Goal: Task Accomplishment & Management: Manage account settings

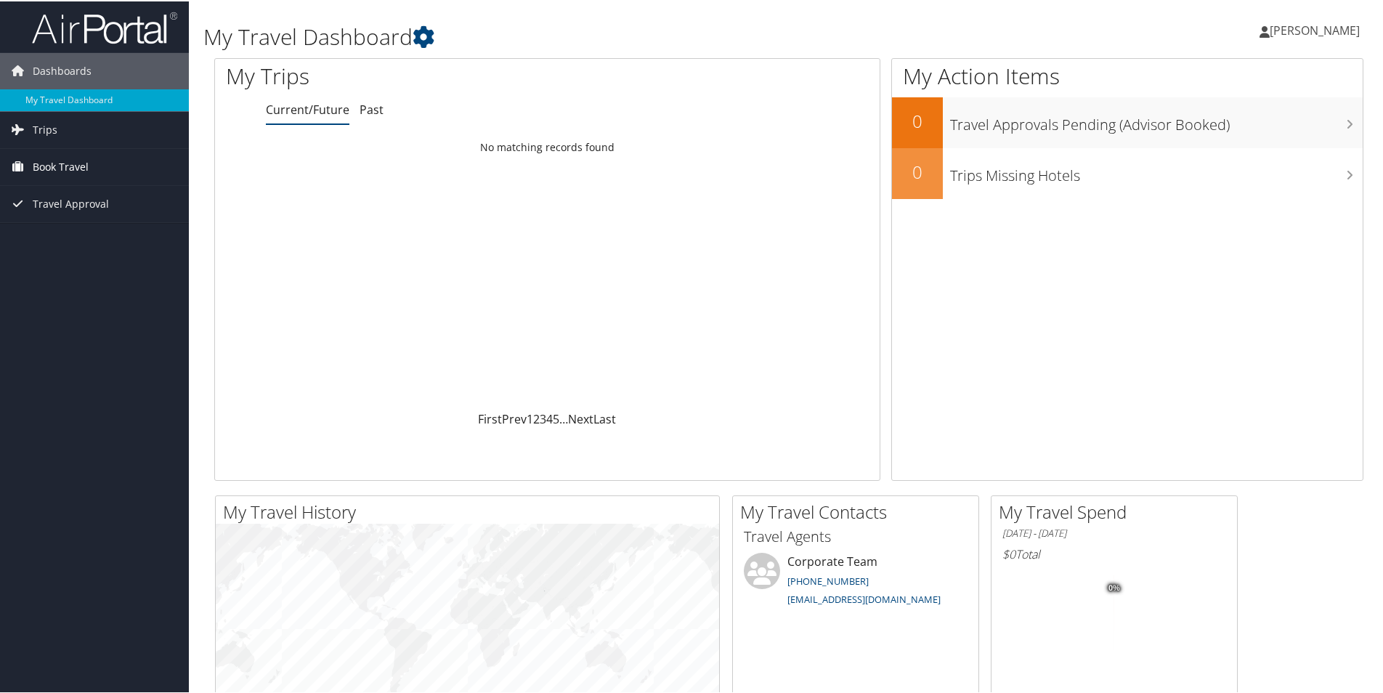
click at [66, 158] on span "Book Travel" at bounding box center [61, 165] width 56 height 36
click at [79, 186] on link "Agent Booking Request" at bounding box center [94, 195] width 189 height 22
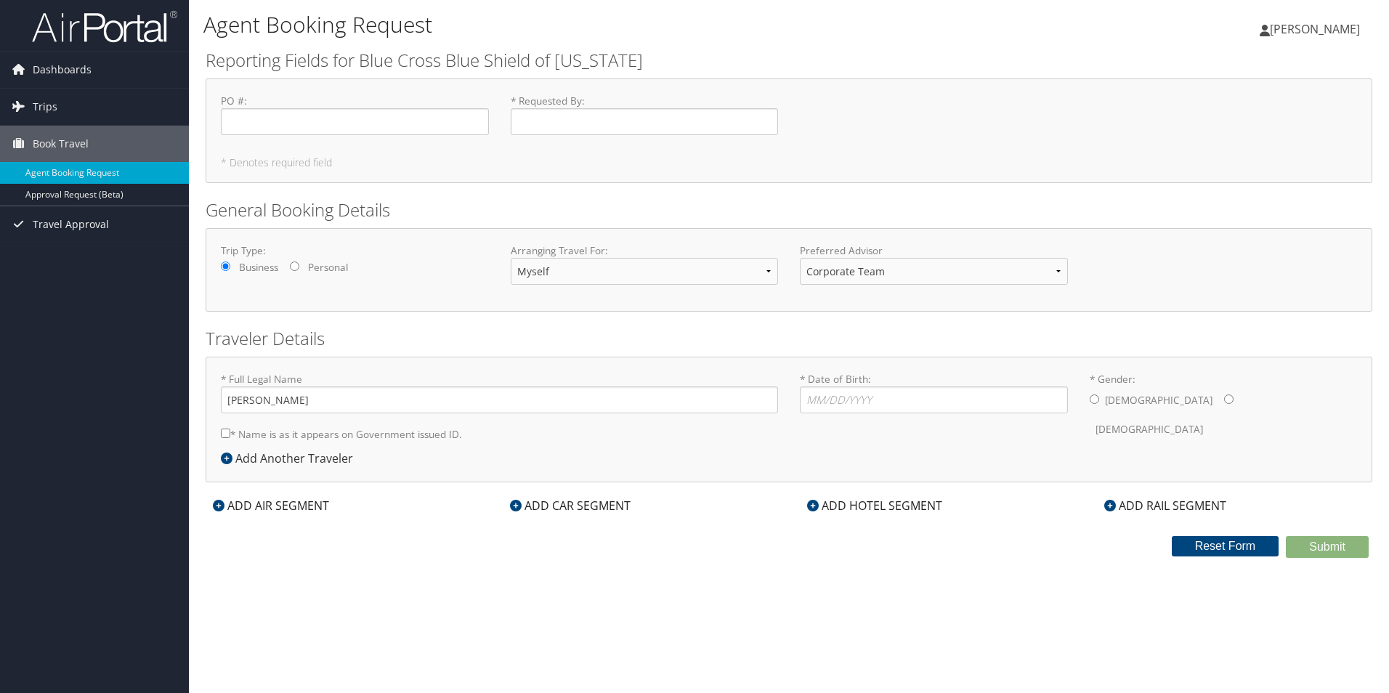
click at [1316, 26] on span "[PERSON_NAME]" at bounding box center [1315, 29] width 90 height 16
click at [52, 105] on span "Trips" at bounding box center [45, 107] width 25 height 36
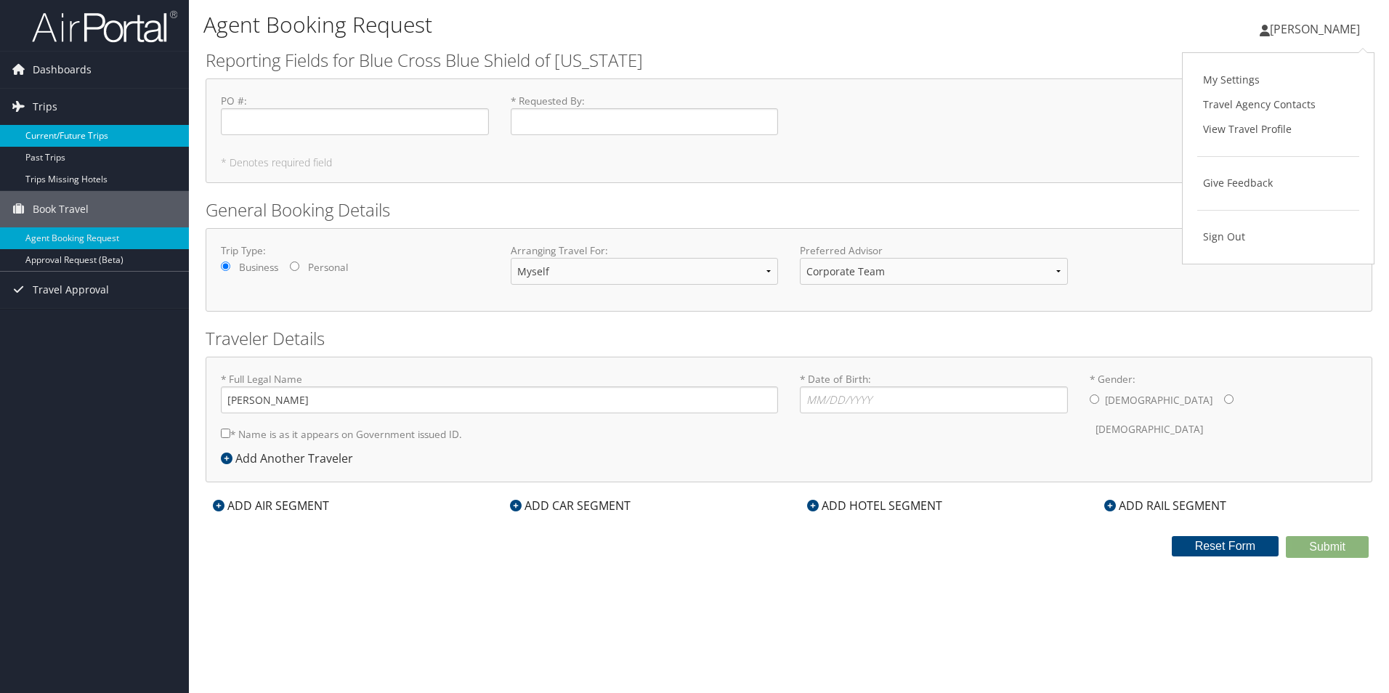
click at [55, 140] on link "Current/Future Trips" at bounding box center [94, 136] width 189 height 22
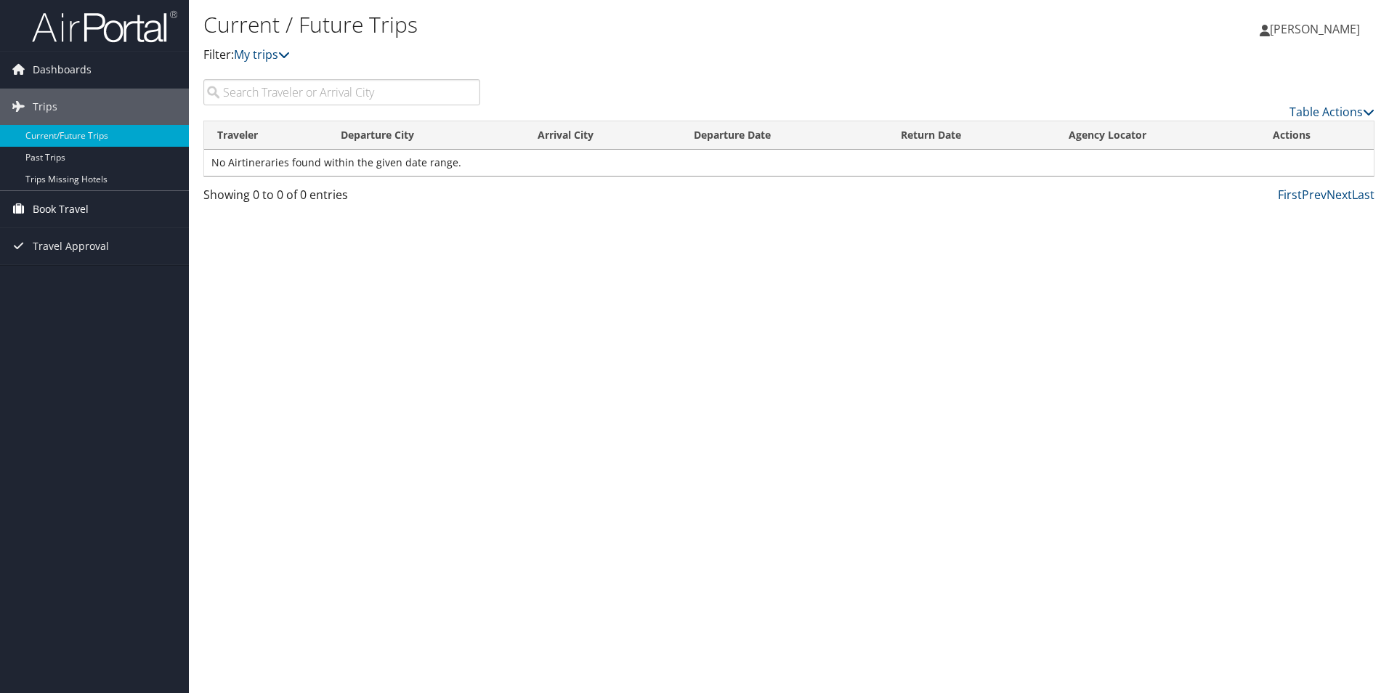
click at [53, 209] on span "Book Travel" at bounding box center [61, 209] width 56 height 36
click at [62, 234] on link "Agent Booking Request" at bounding box center [94, 238] width 189 height 22
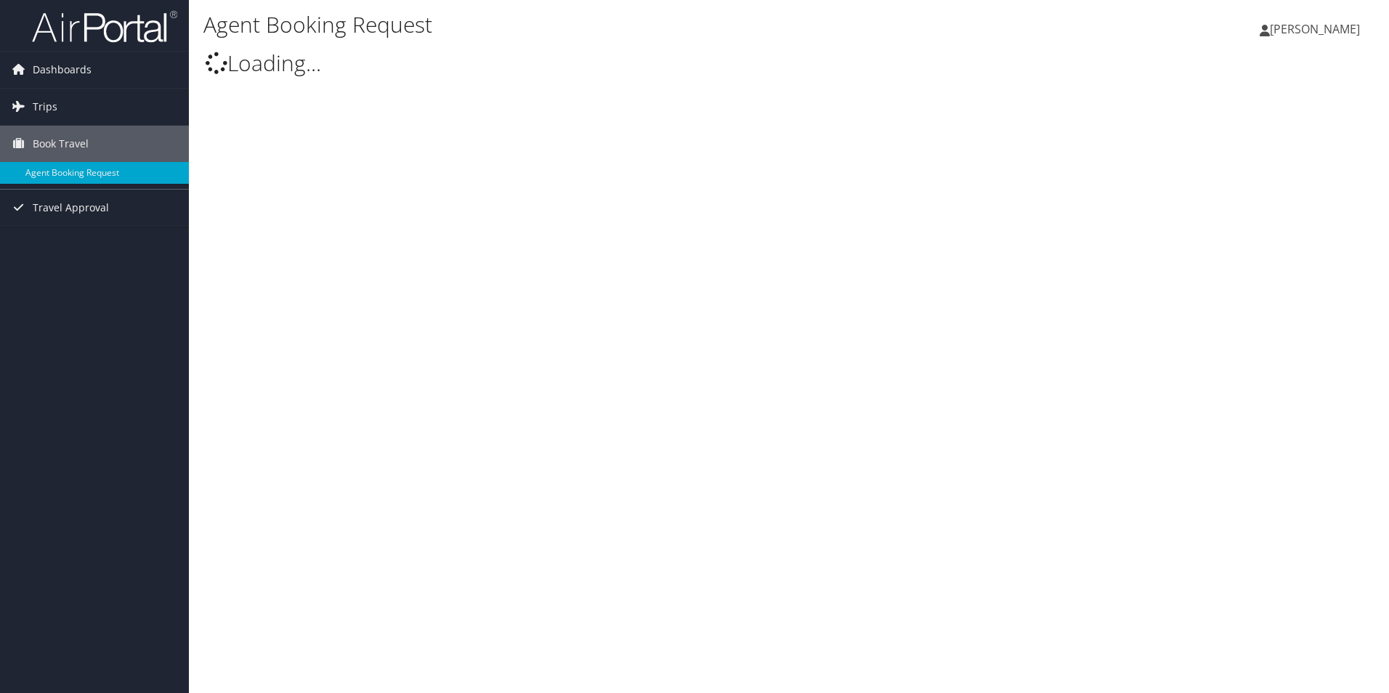
select select "info@motorcitytravel.com"
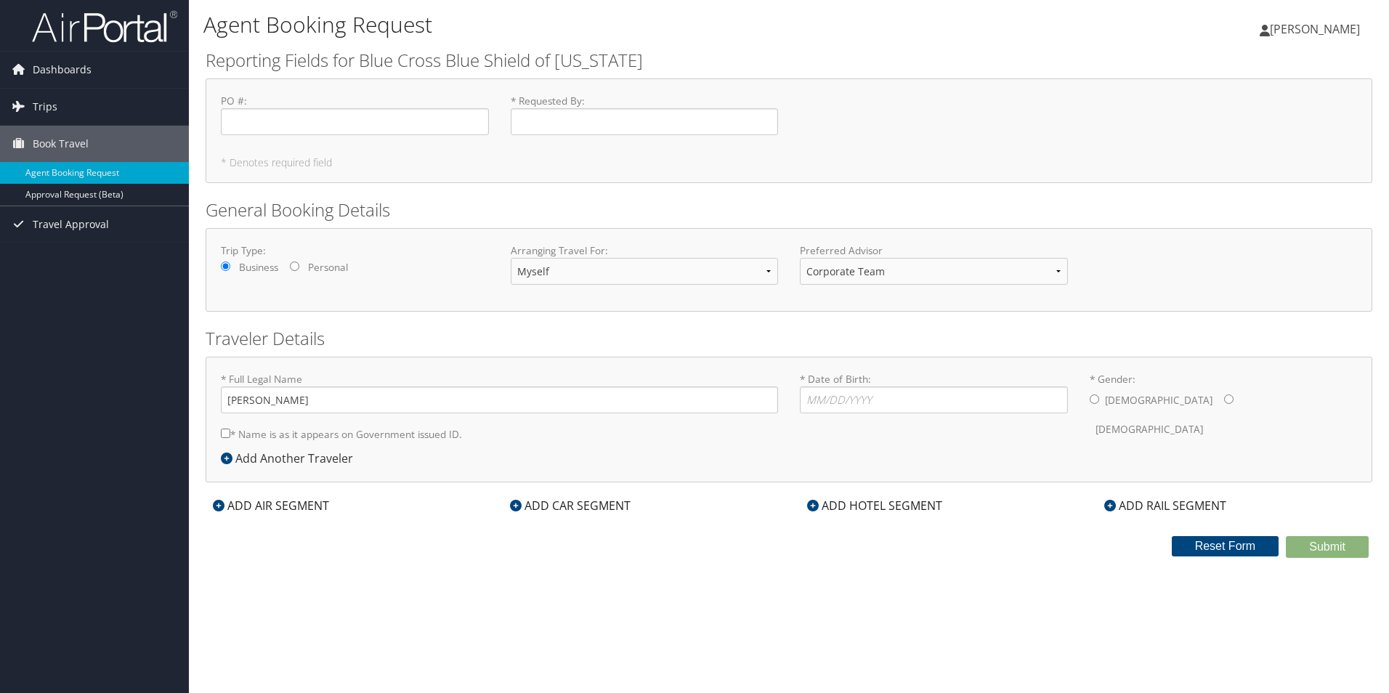
click at [1308, 31] on span "[PERSON_NAME]" at bounding box center [1315, 29] width 90 height 16
click at [1249, 124] on link "View Travel Profile" at bounding box center [1278, 129] width 162 height 25
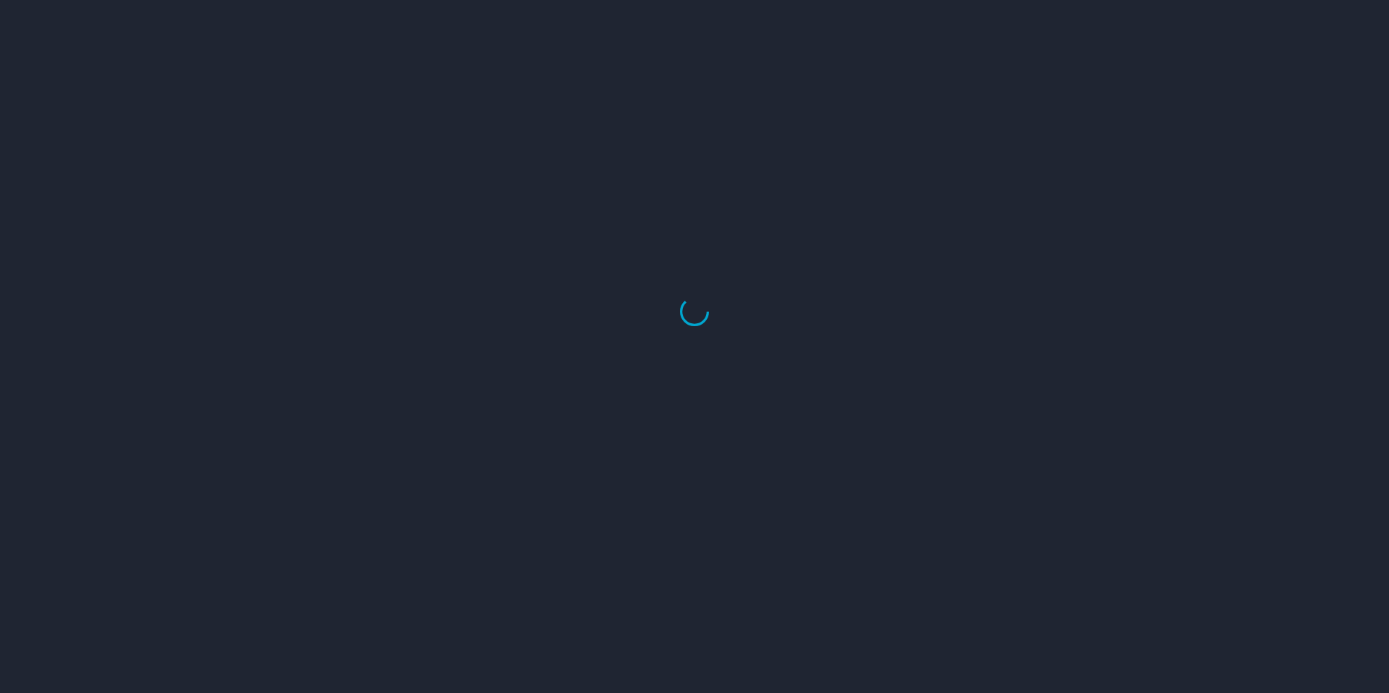
select select "US"
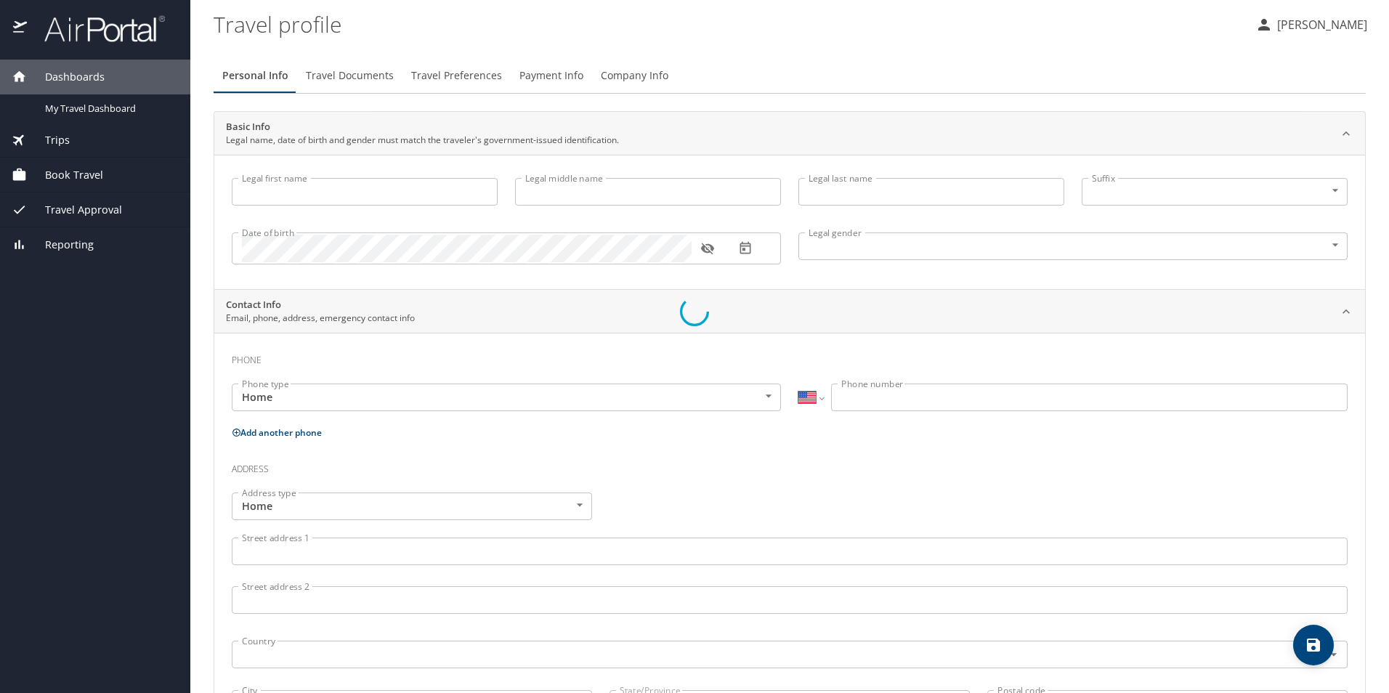
type input "[PERSON_NAME]"
type input "Tarrant"
type input "[DEMOGRAPHIC_DATA]"
select select "US"
select select "NL"
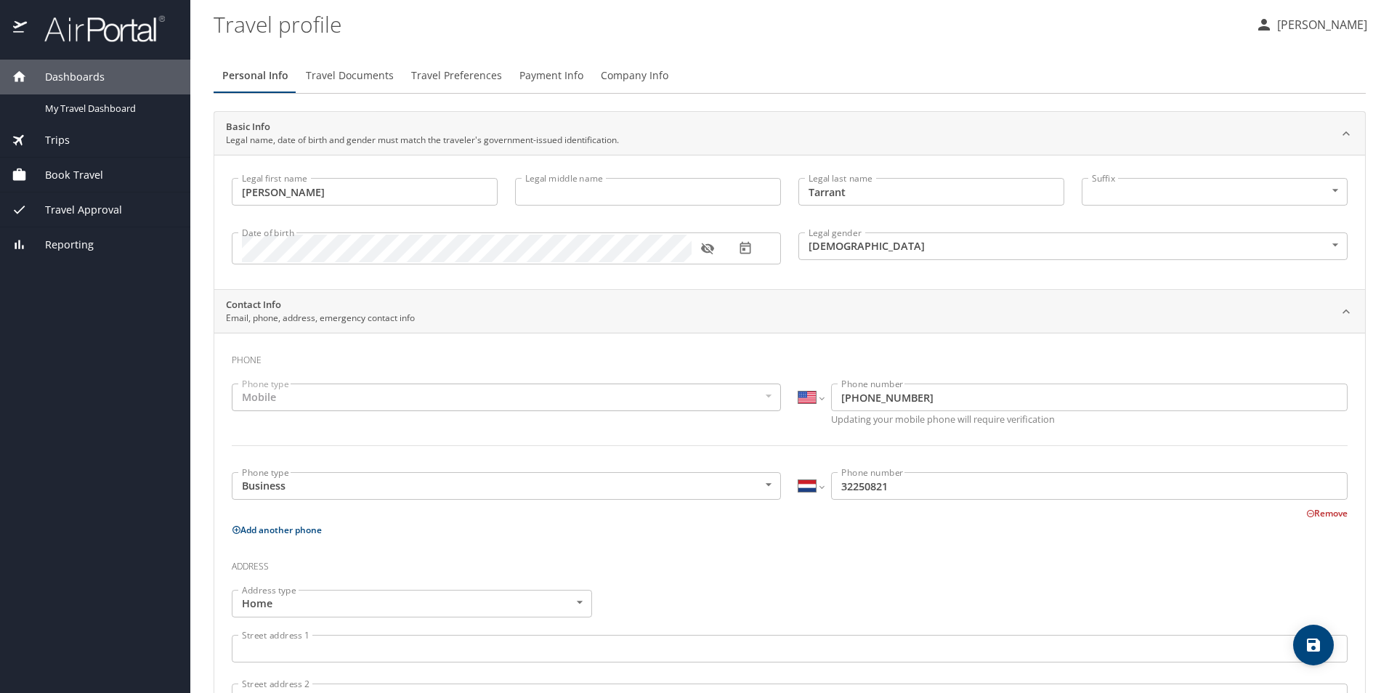
click at [365, 78] on span "Travel Documents" at bounding box center [350, 76] width 88 height 18
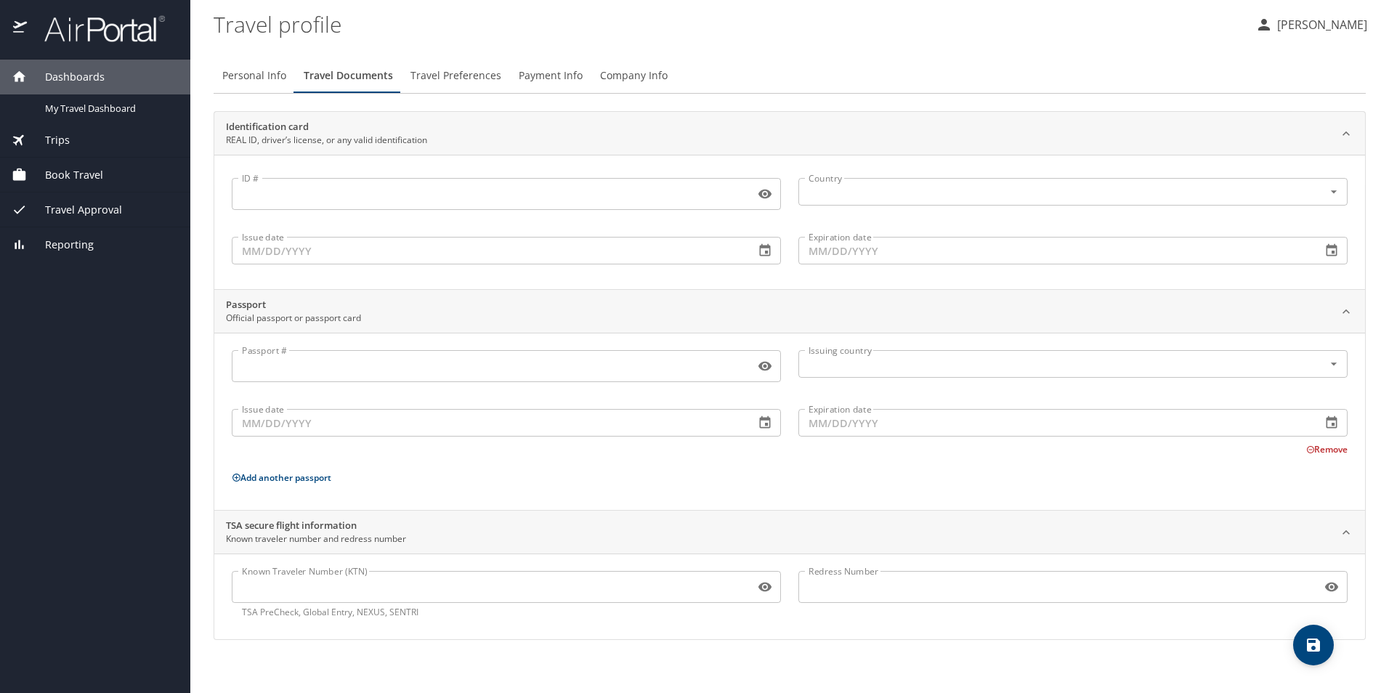
click at [447, 78] on span "Travel Preferences" at bounding box center [456, 76] width 91 height 18
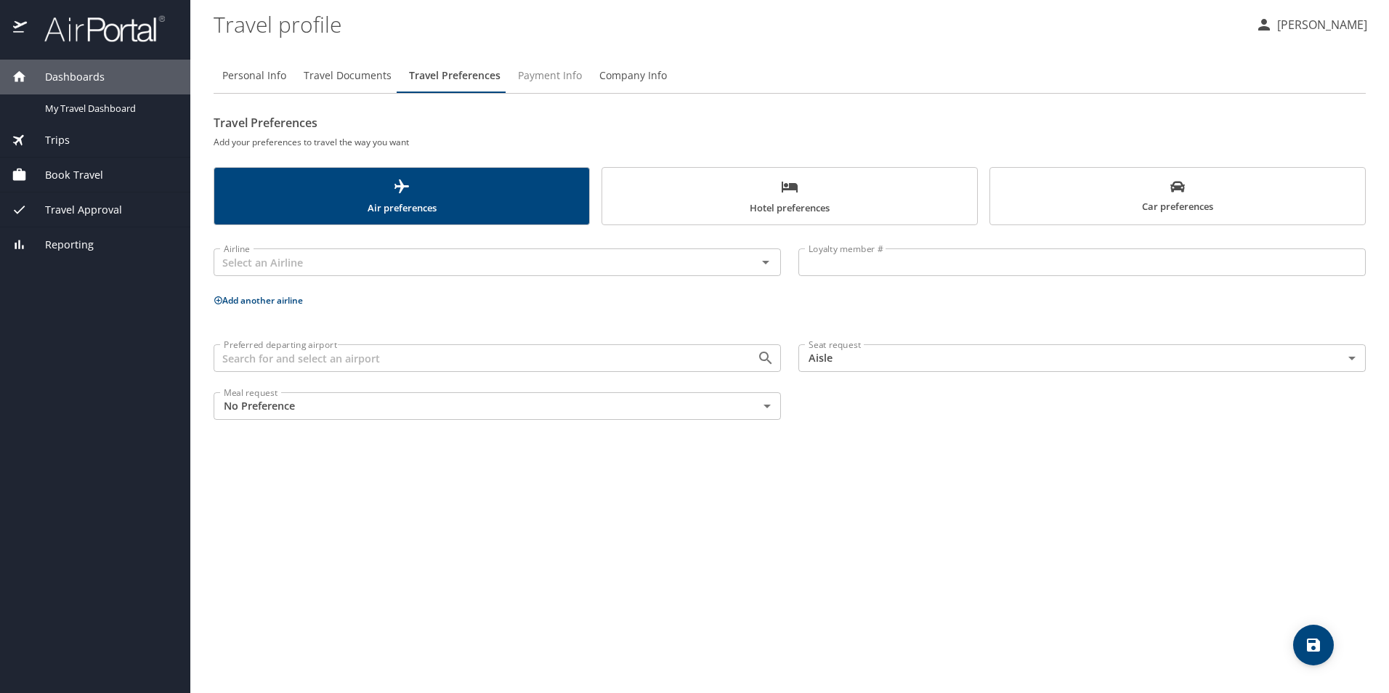
click at [538, 76] on span "Payment Info" at bounding box center [550, 76] width 64 height 18
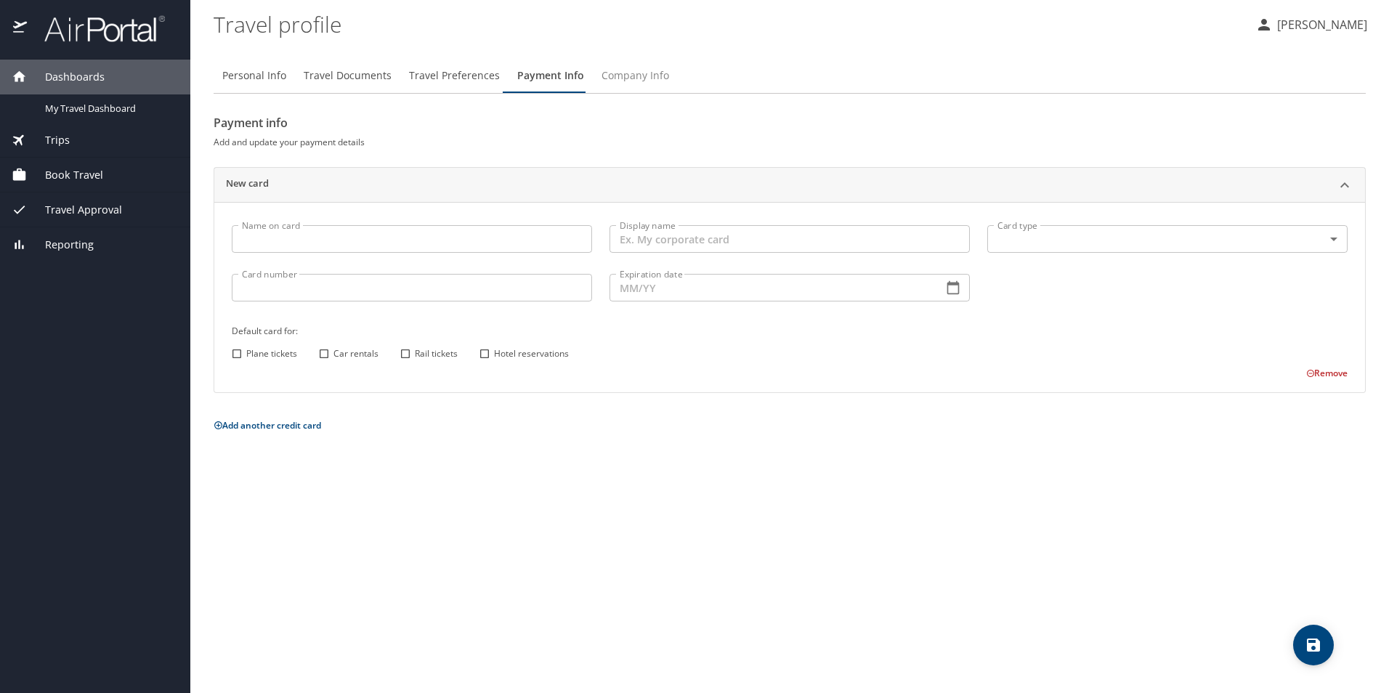
click at [626, 67] on span "Company Info" at bounding box center [636, 76] width 68 height 18
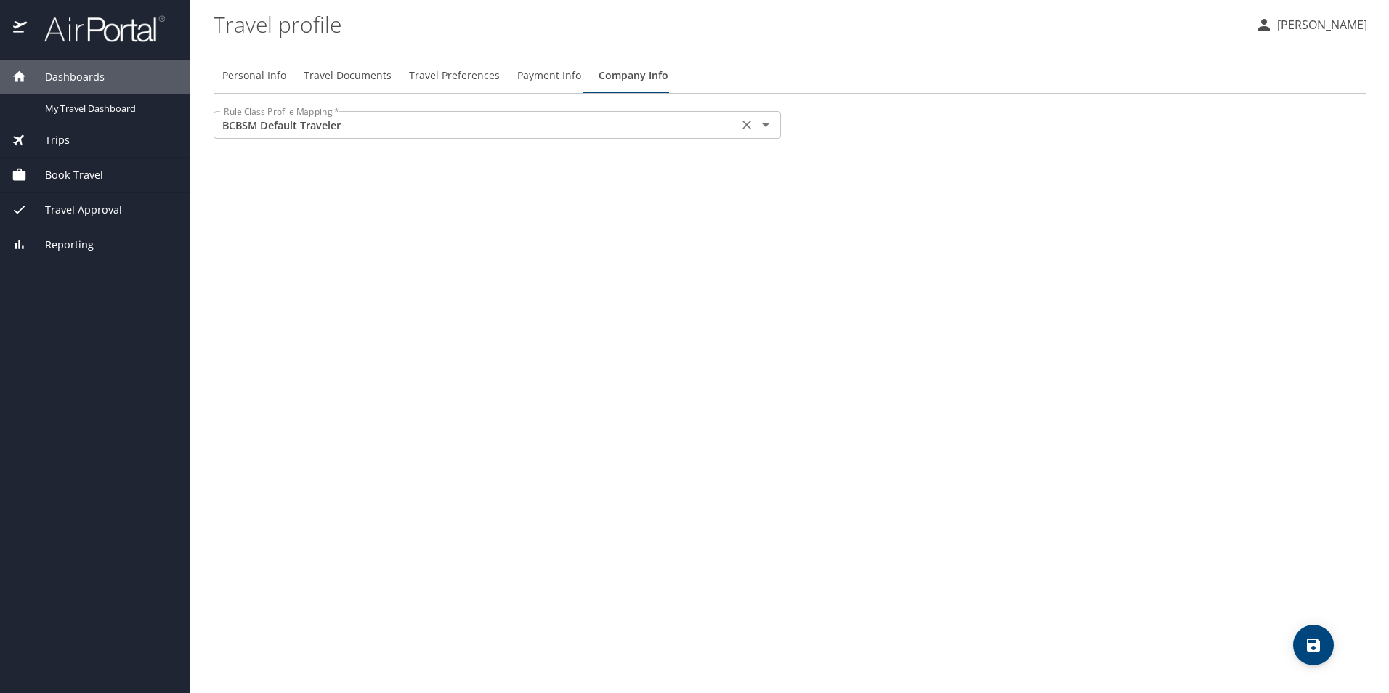
click at [279, 132] on input "BCBSM Default Traveler" at bounding box center [476, 125] width 516 height 19
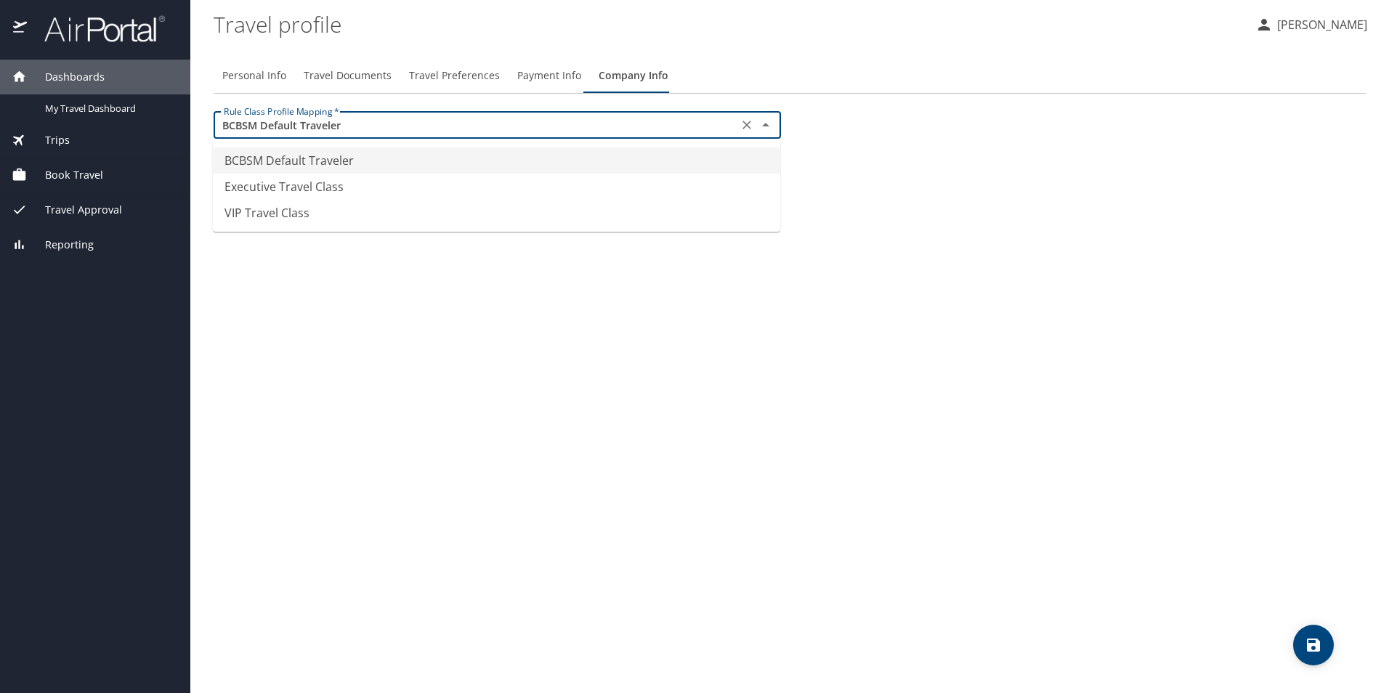
click at [279, 132] on input "BCBSM Default Traveler" at bounding box center [476, 125] width 516 height 19
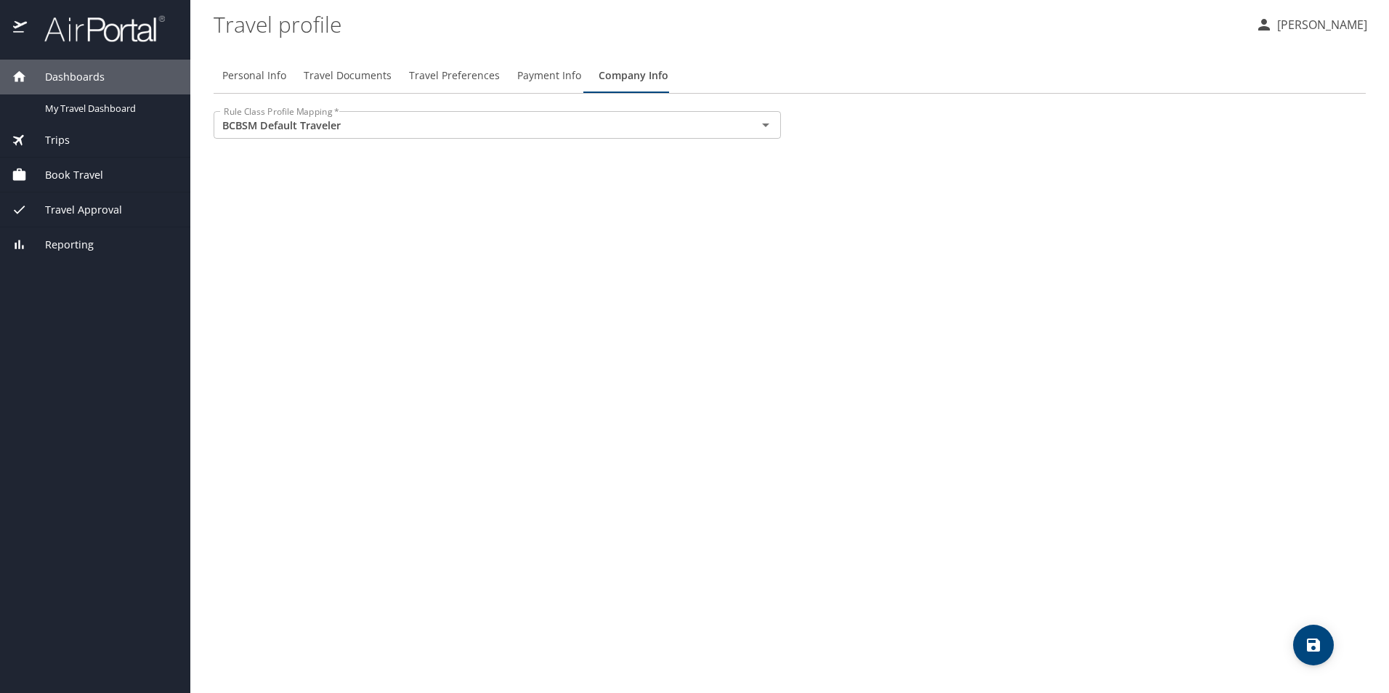
click at [89, 212] on span "Travel Approval" at bounding box center [74, 210] width 95 height 16
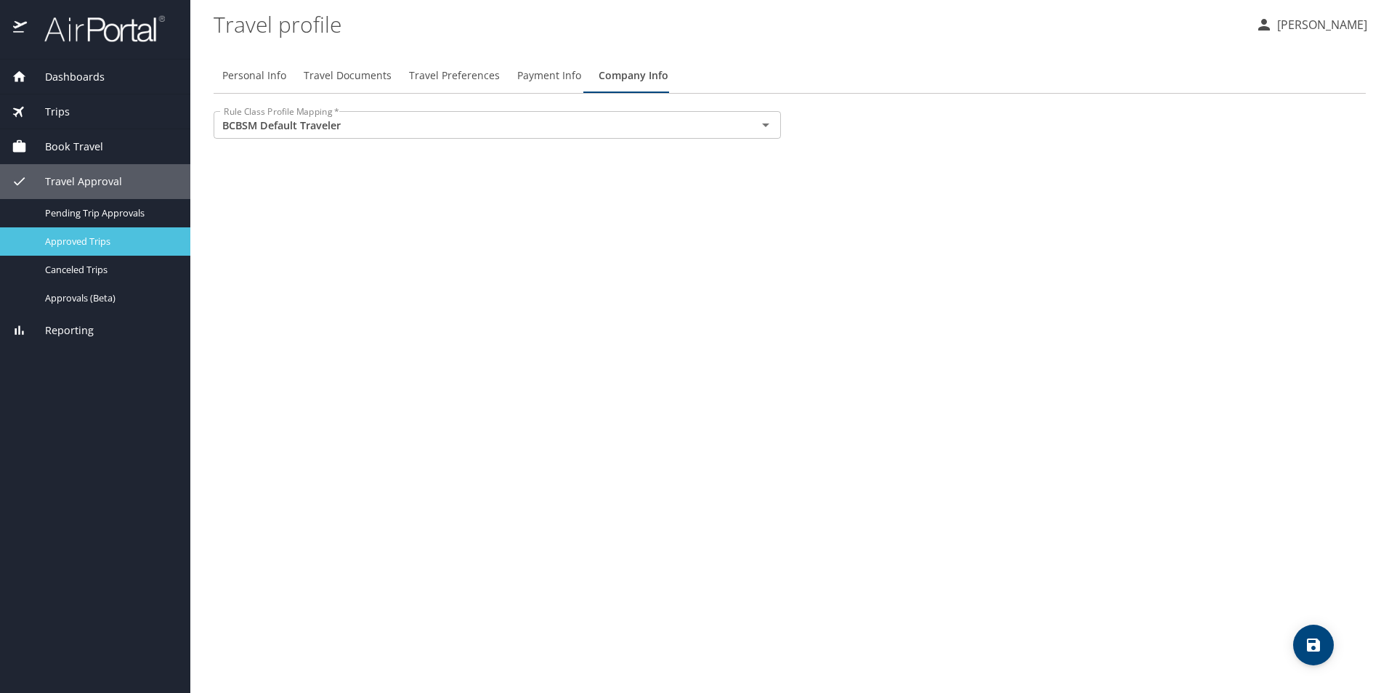
click at [93, 233] on div "Approved Trips" at bounding box center [95, 241] width 167 height 17
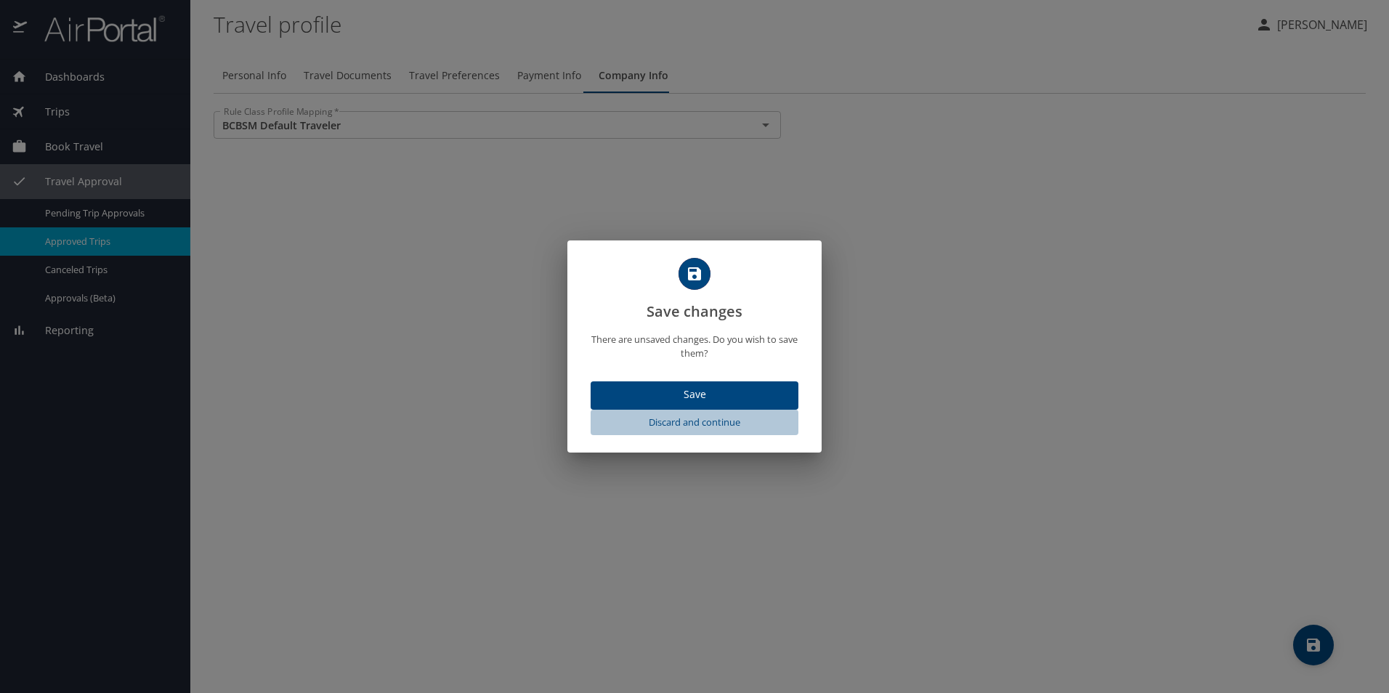
click at [683, 423] on span "Discard and continue" at bounding box center [695, 422] width 196 height 17
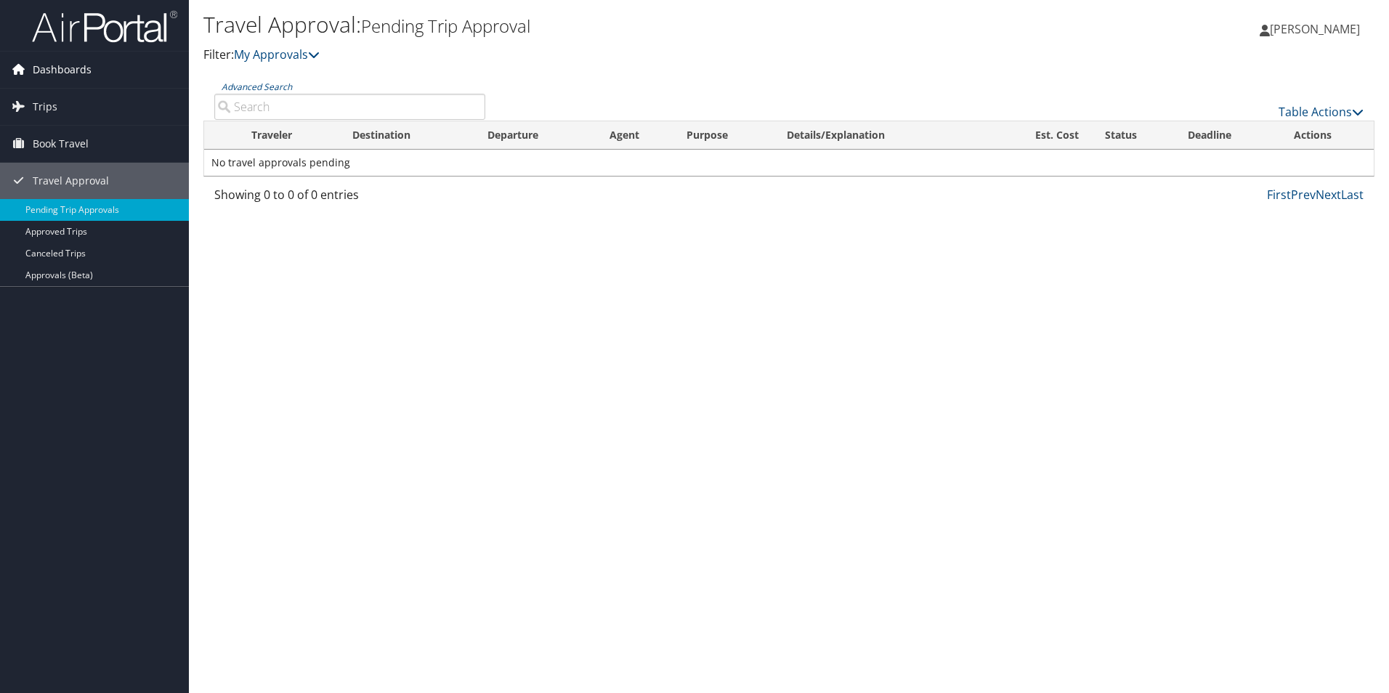
click at [81, 70] on span "Dashboards" at bounding box center [62, 70] width 59 height 36
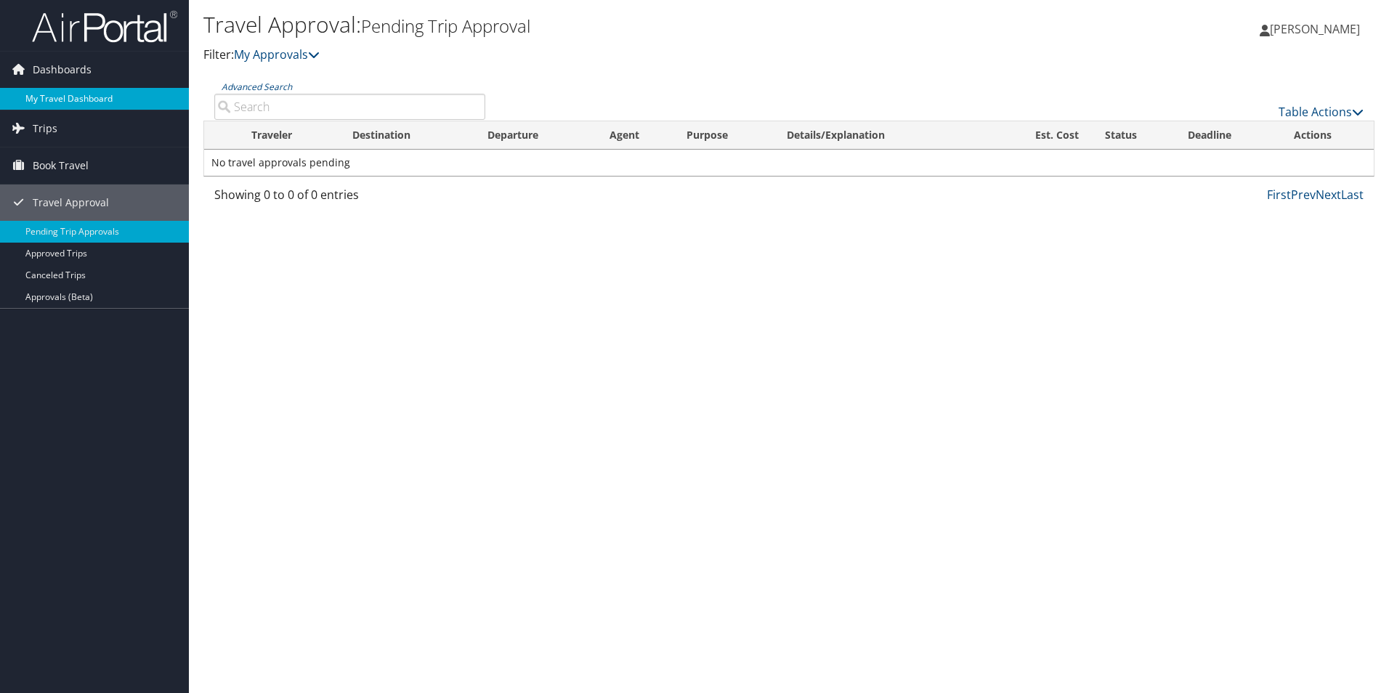
click at [98, 92] on link "My Travel Dashboard" at bounding box center [94, 99] width 189 height 22
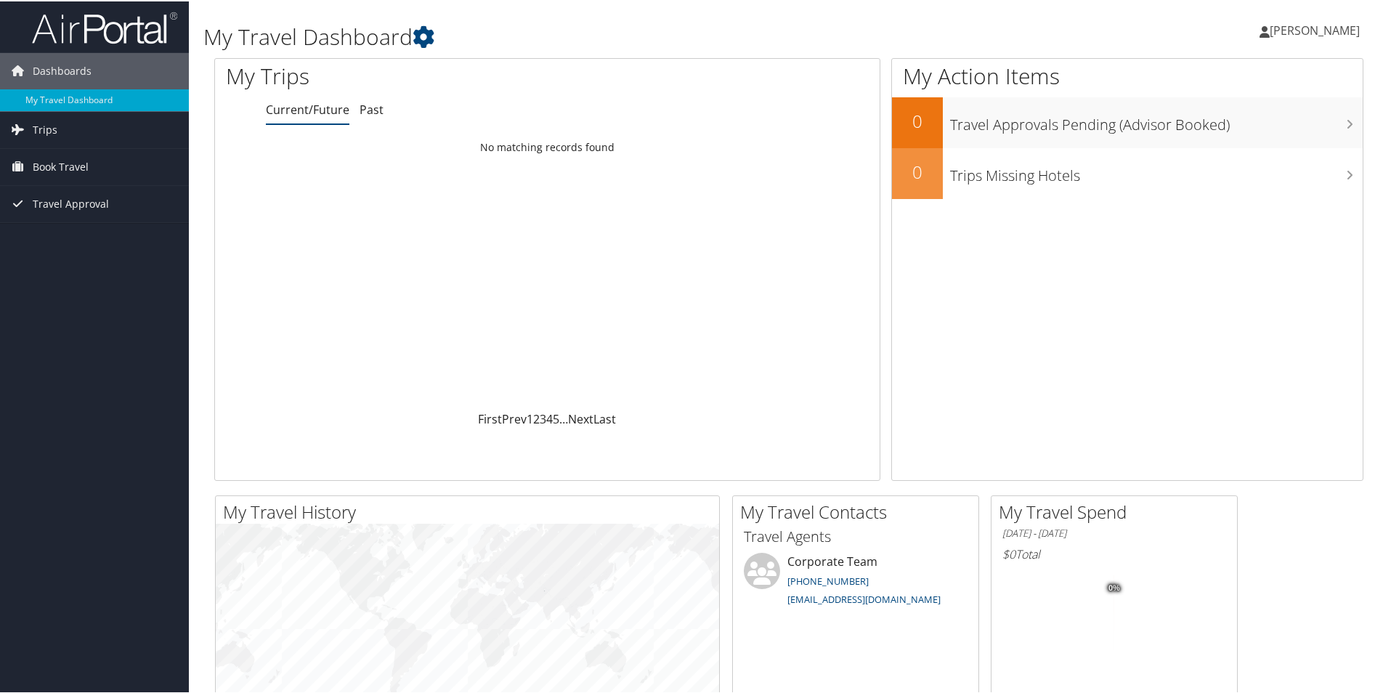
click at [1329, 38] on link "[PERSON_NAME]" at bounding box center [1317, 29] width 115 height 44
click at [1241, 78] on link "My Settings" at bounding box center [1276, 80] width 162 height 25
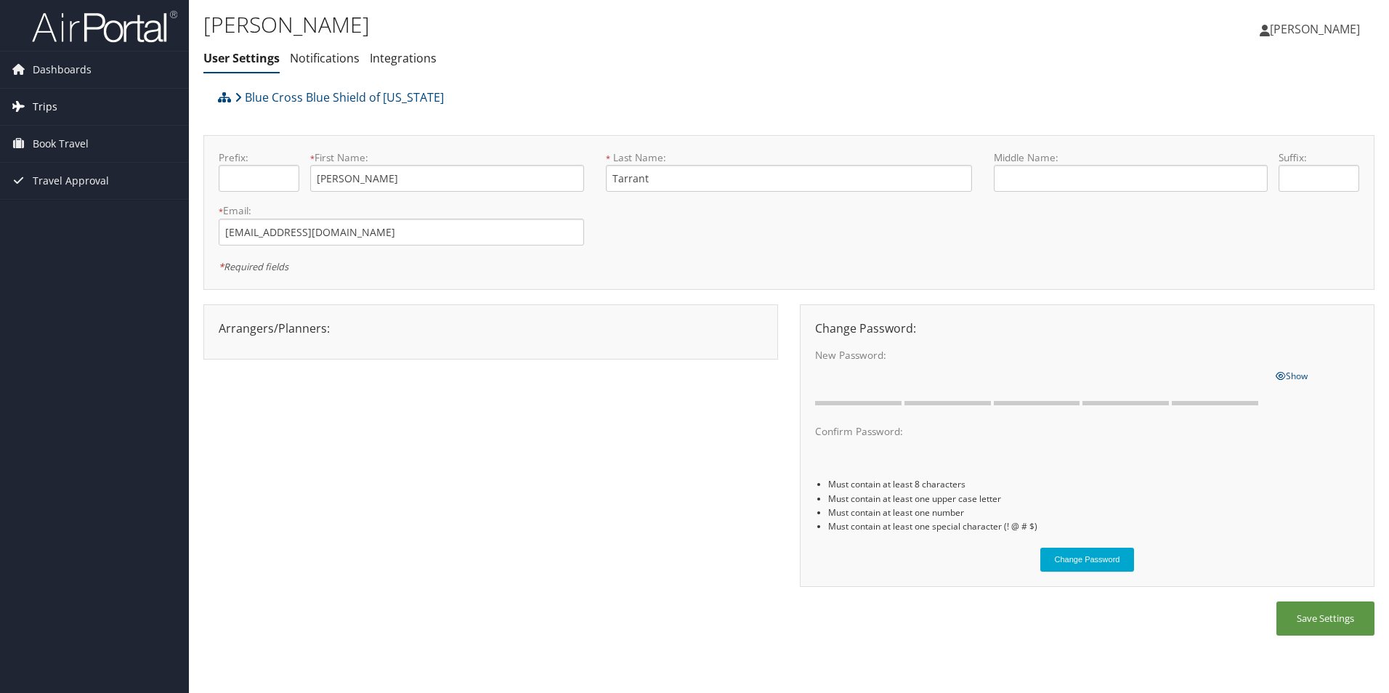
click at [44, 106] on span "Trips" at bounding box center [45, 107] width 25 height 36
click at [48, 68] on span "Dashboards" at bounding box center [62, 70] width 59 height 36
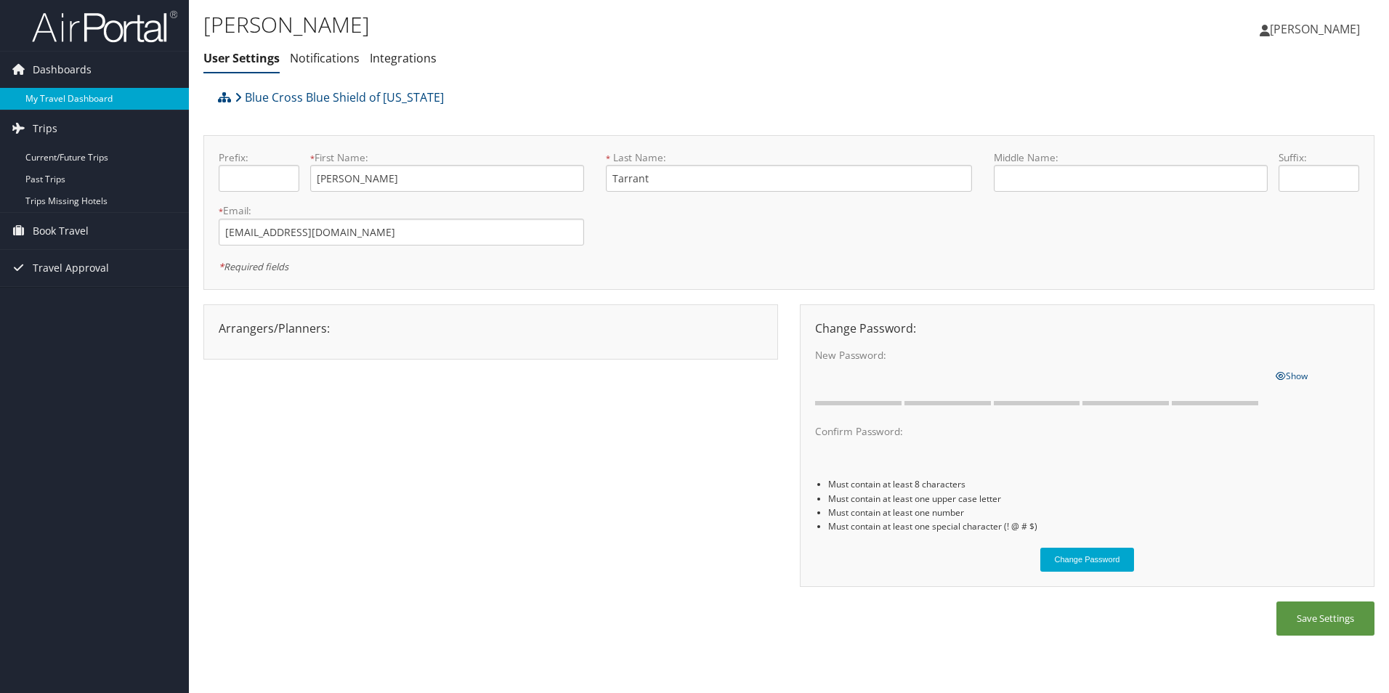
click at [68, 98] on link "My Travel Dashboard" at bounding box center [94, 99] width 189 height 22
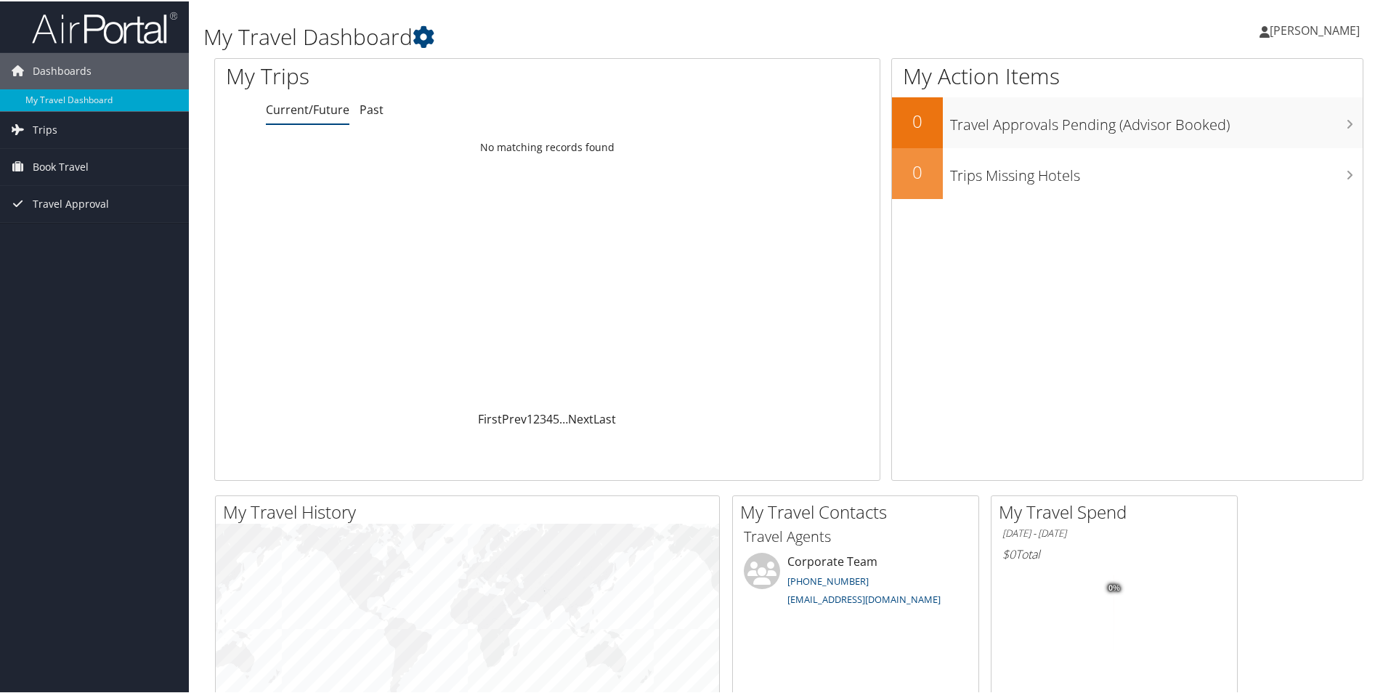
click at [145, 19] on img at bounding box center [104, 26] width 145 height 34
click at [427, 28] on icon at bounding box center [424, 36] width 22 height 22
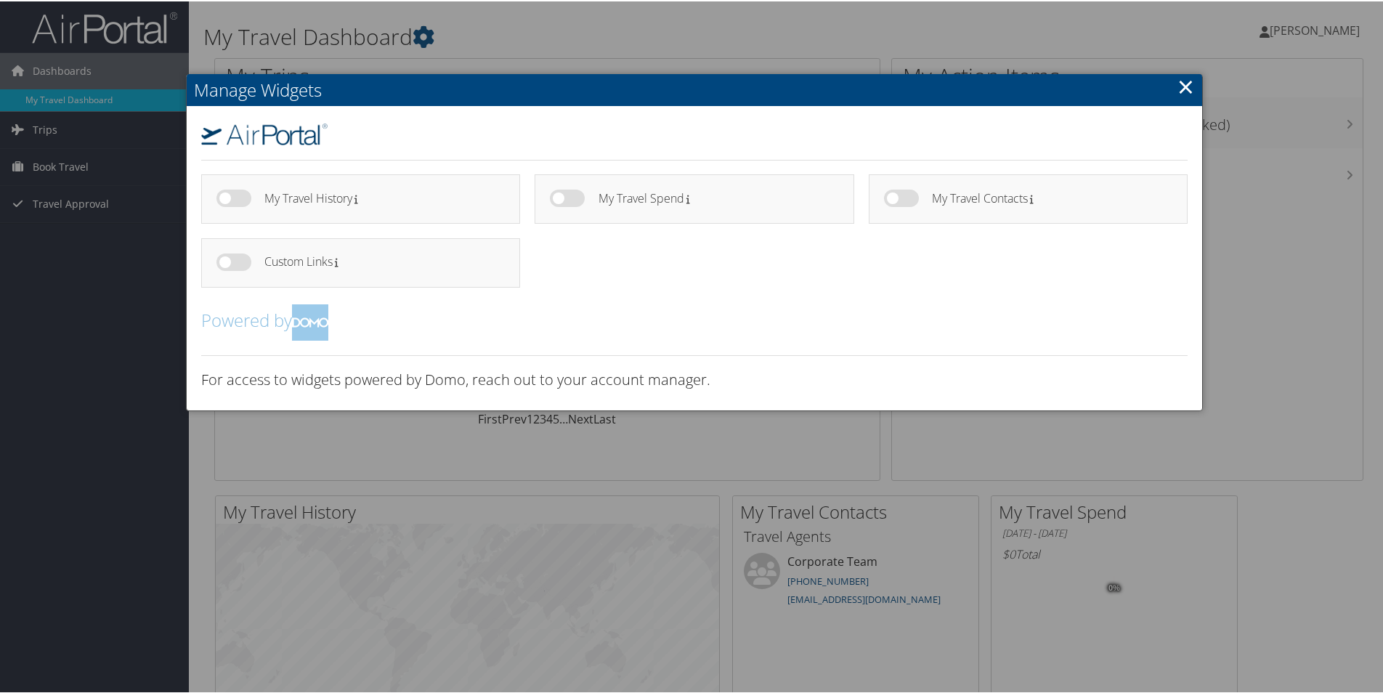
click at [1195, 80] on h2 "Manage Widgets" at bounding box center [695, 89] width 1016 height 32
click at [1190, 88] on link "×" at bounding box center [1186, 84] width 17 height 29
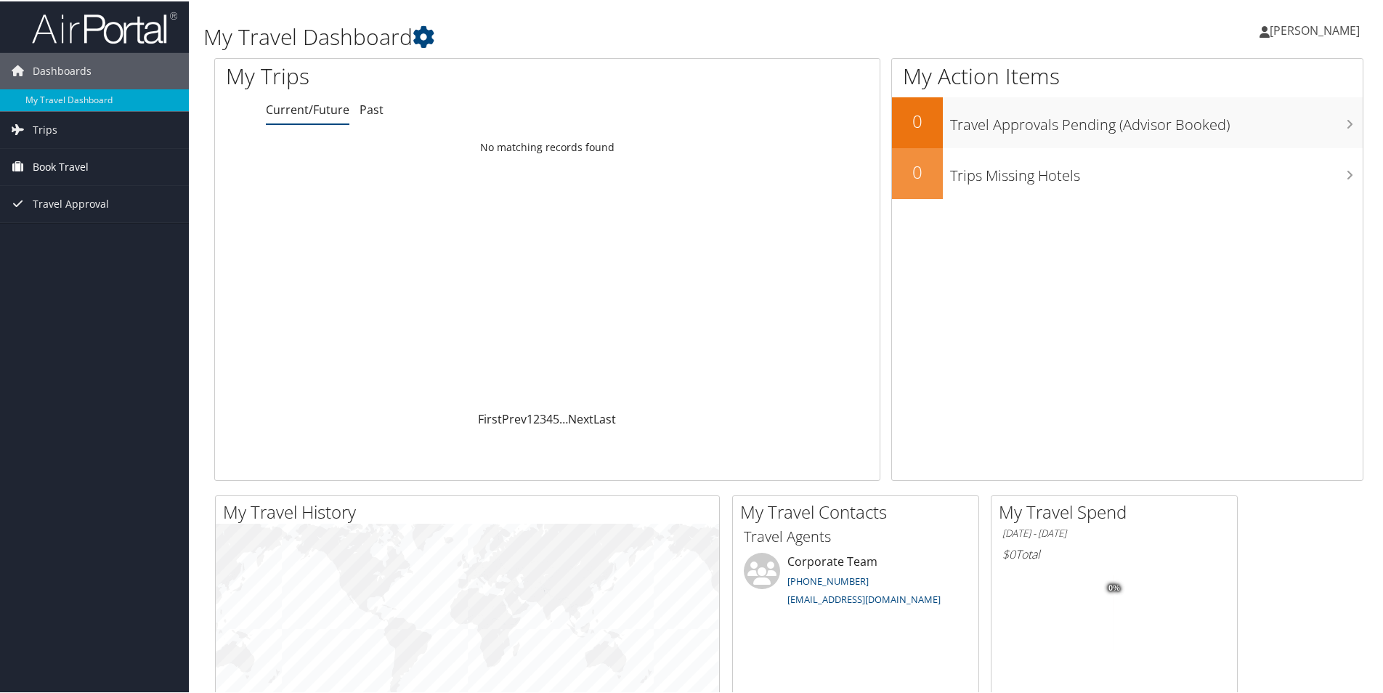
click at [54, 173] on span "Book Travel" at bounding box center [61, 165] width 56 height 36
click at [68, 219] on link "Approval Request (Beta)" at bounding box center [94, 217] width 189 height 22
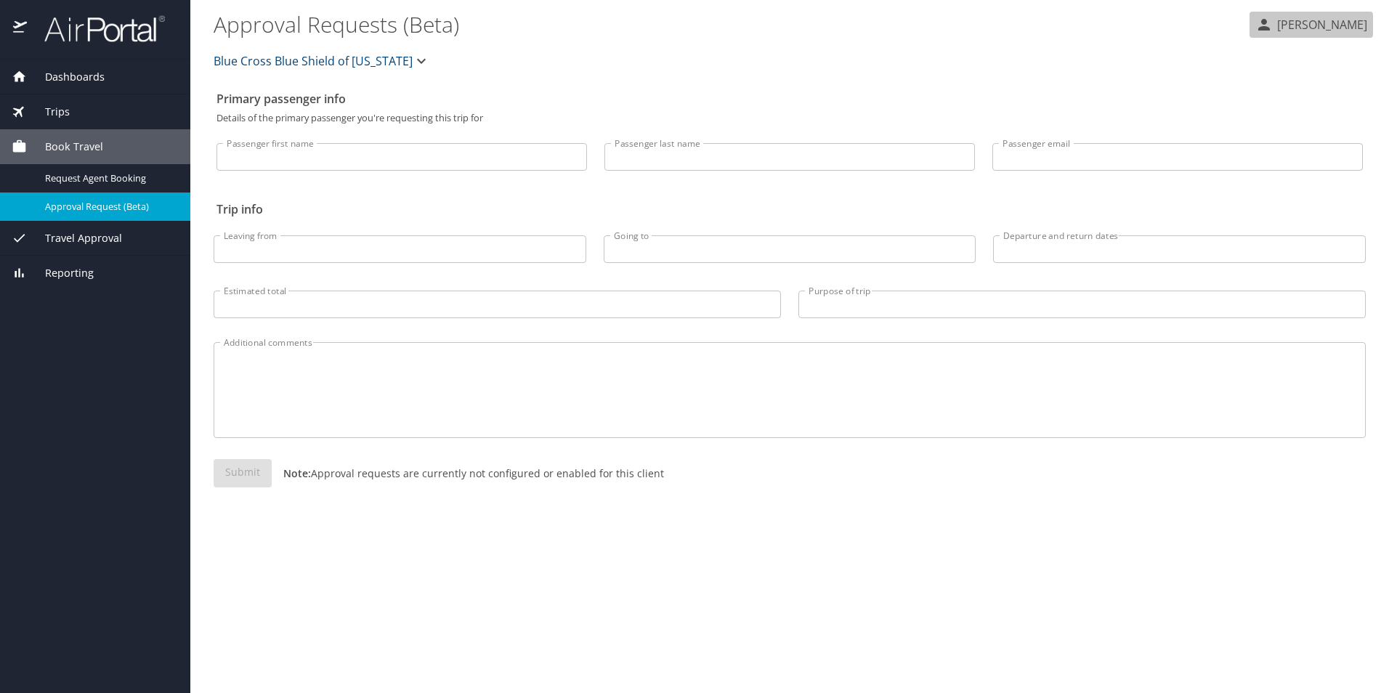
click at [1284, 34] on button "[PERSON_NAME]" at bounding box center [1312, 25] width 124 height 26
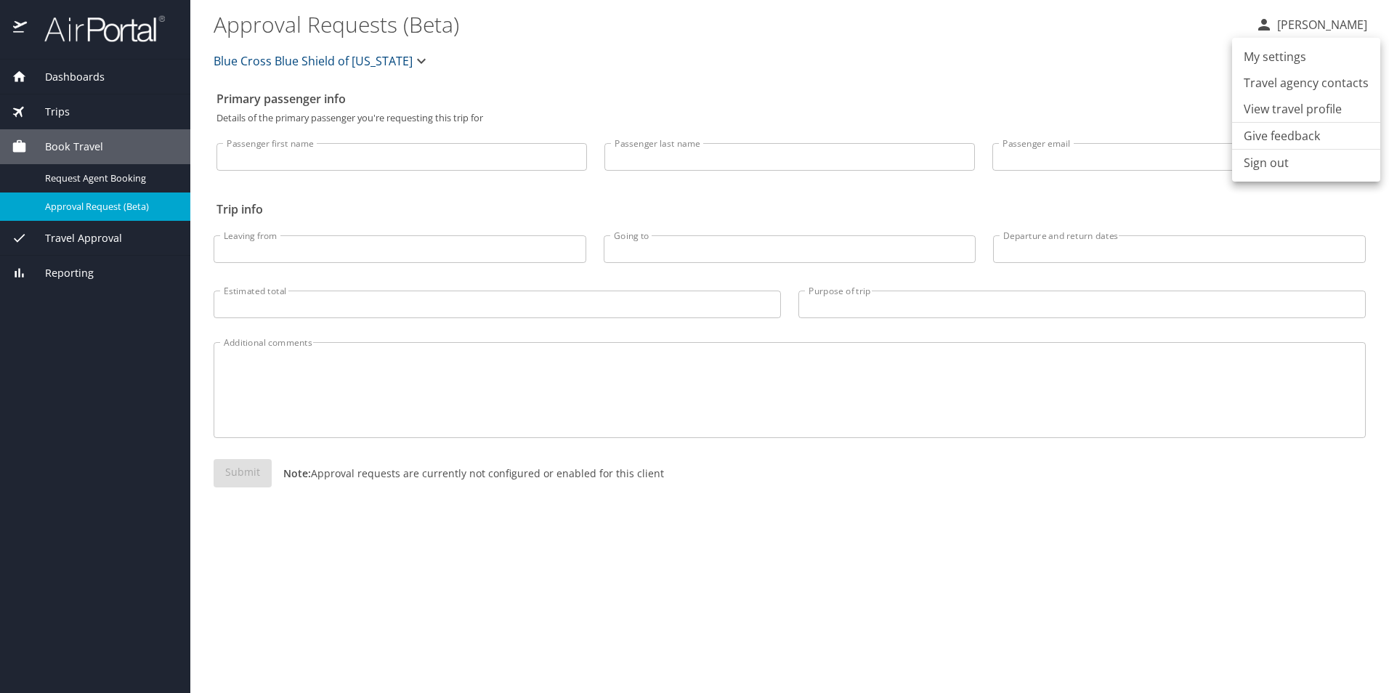
click at [76, 175] on div at bounding box center [694, 346] width 1389 height 693
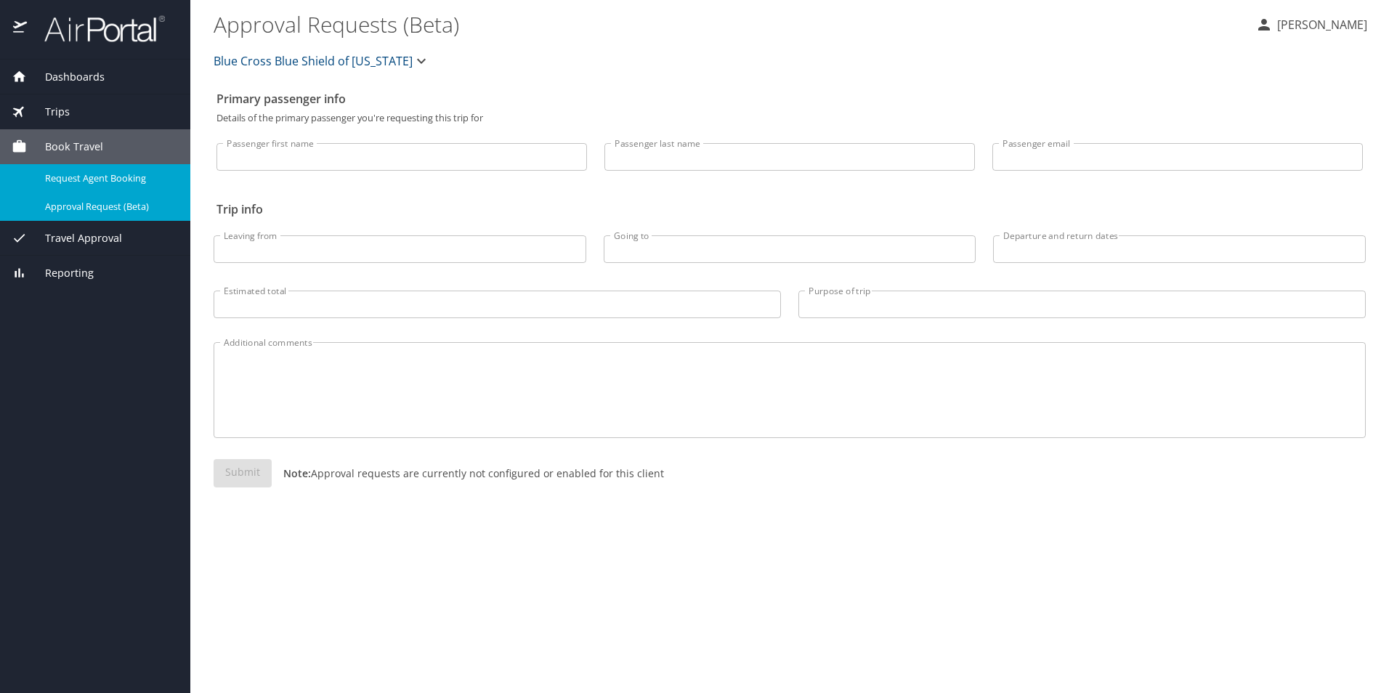
click at [76, 175] on span "Request Agent Booking" at bounding box center [109, 178] width 128 height 14
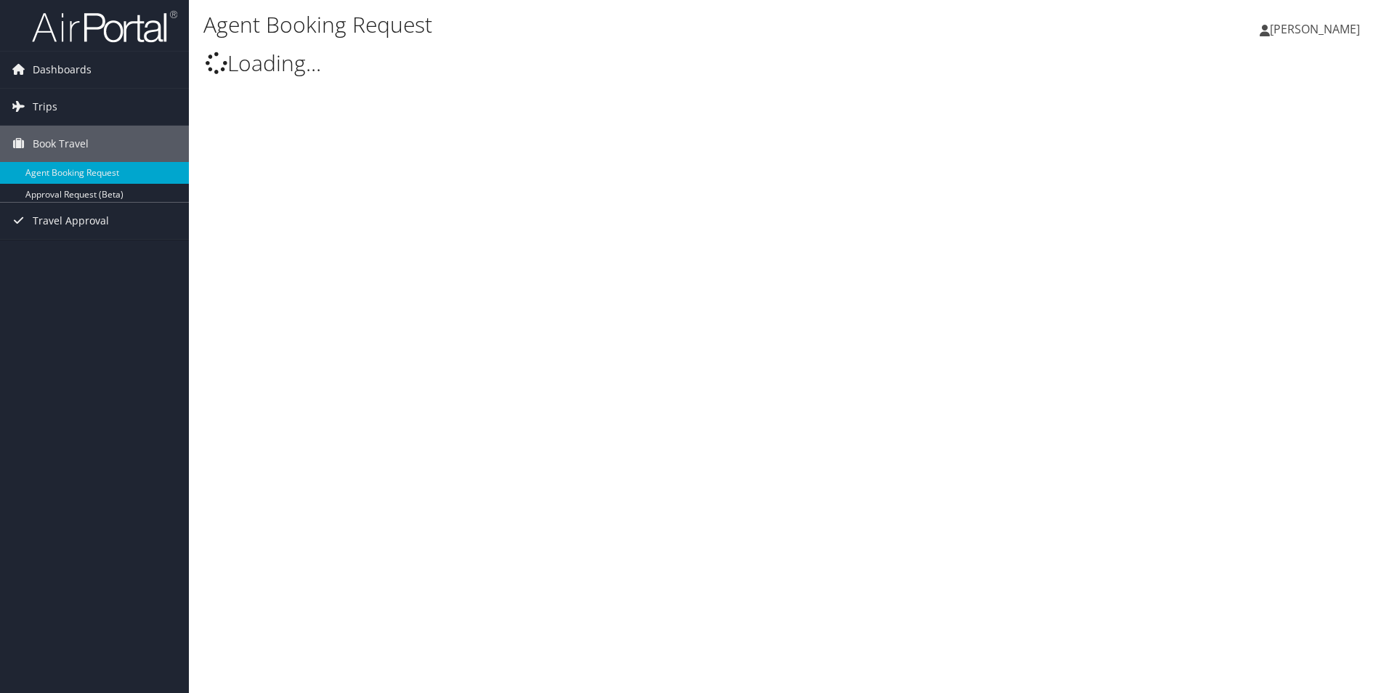
select select "[EMAIL_ADDRESS][DOMAIN_NAME]"
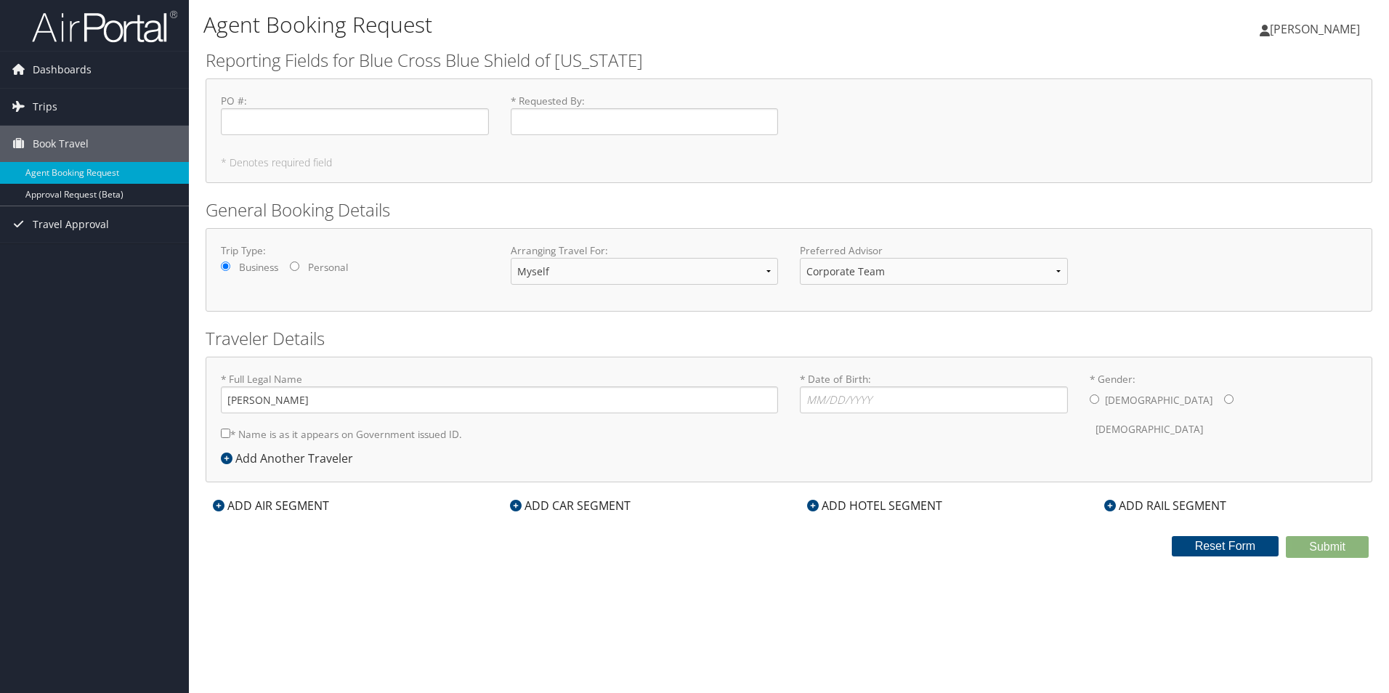
click at [1336, 26] on span "[PERSON_NAME]" at bounding box center [1315, 29] width 90 height 16
click at [1250, 124] on link "View Travel Profile" at bounding box center [1278, 129] width 162 height 25
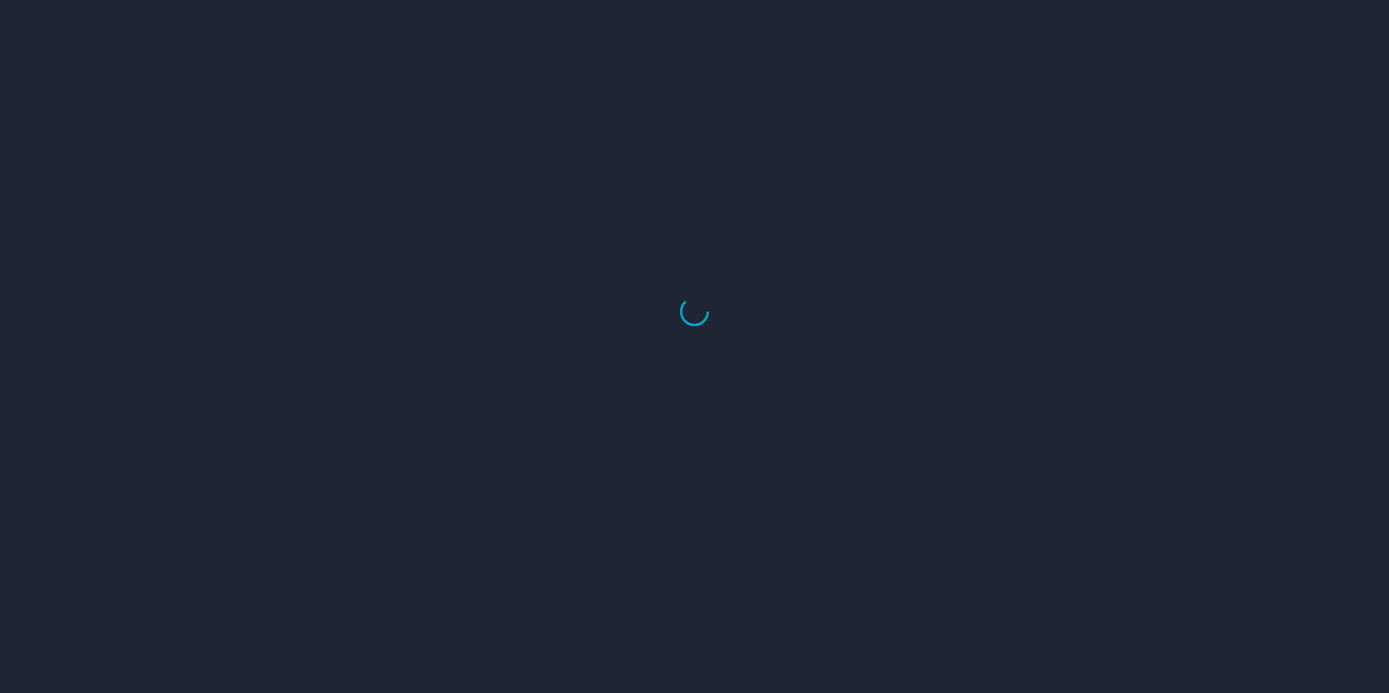
select select "US"
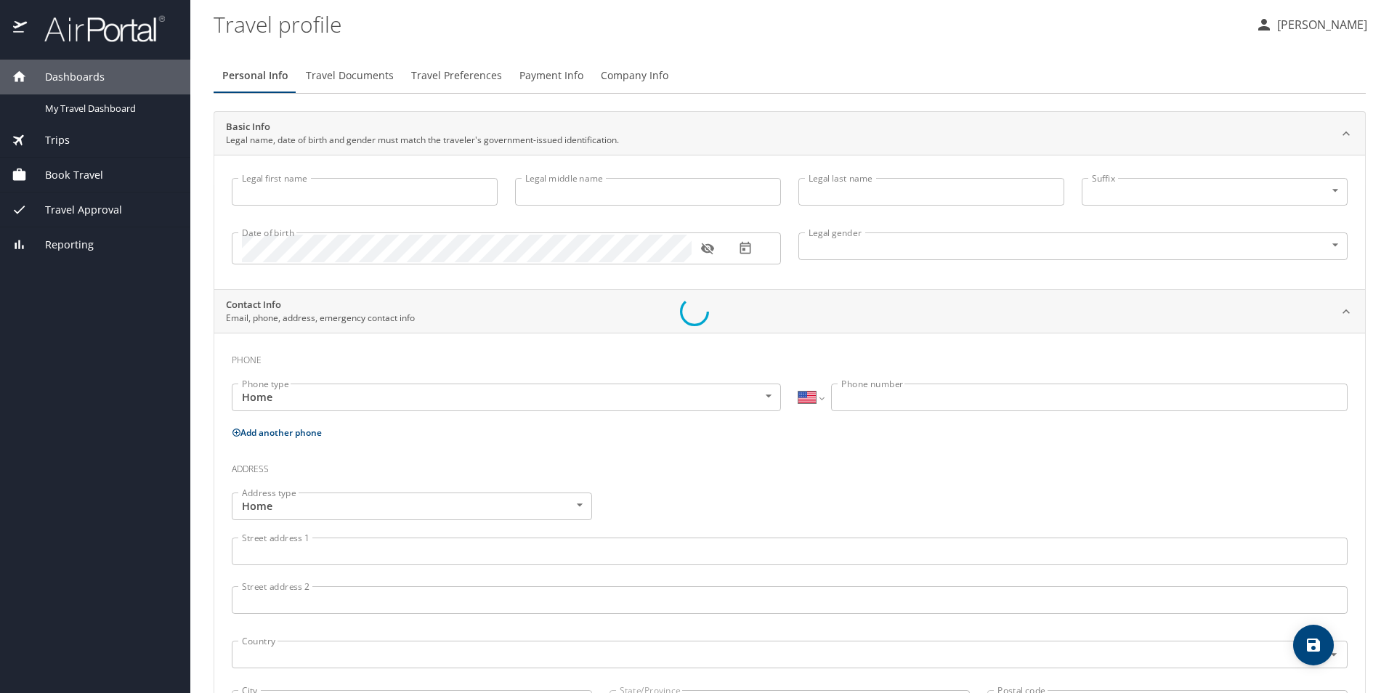
type input "[PERSON_NAME]"
type input "Tarrant"
type input "[DEMOGRAPHIC_DATA]"
select select "US"
select select "NL"
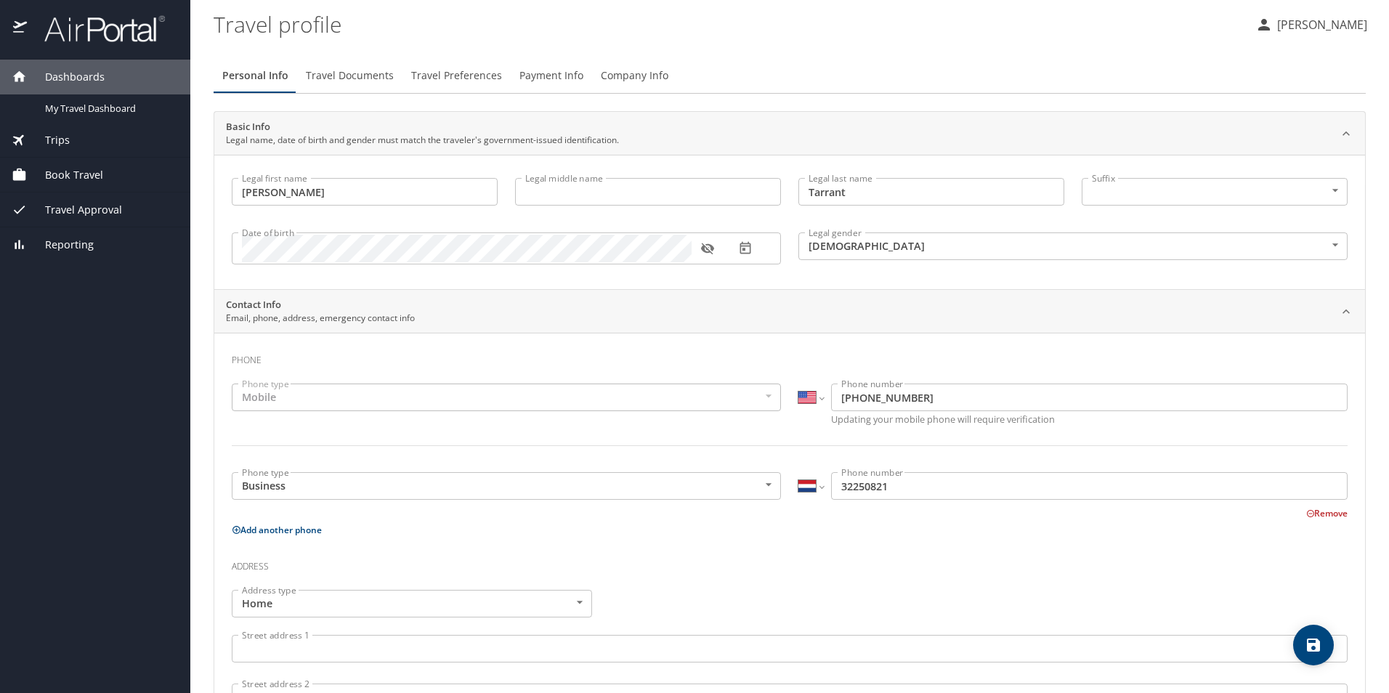
click at [79, 175] on span "Book Travel" at bounding box center [65, 175] width 76 height 16
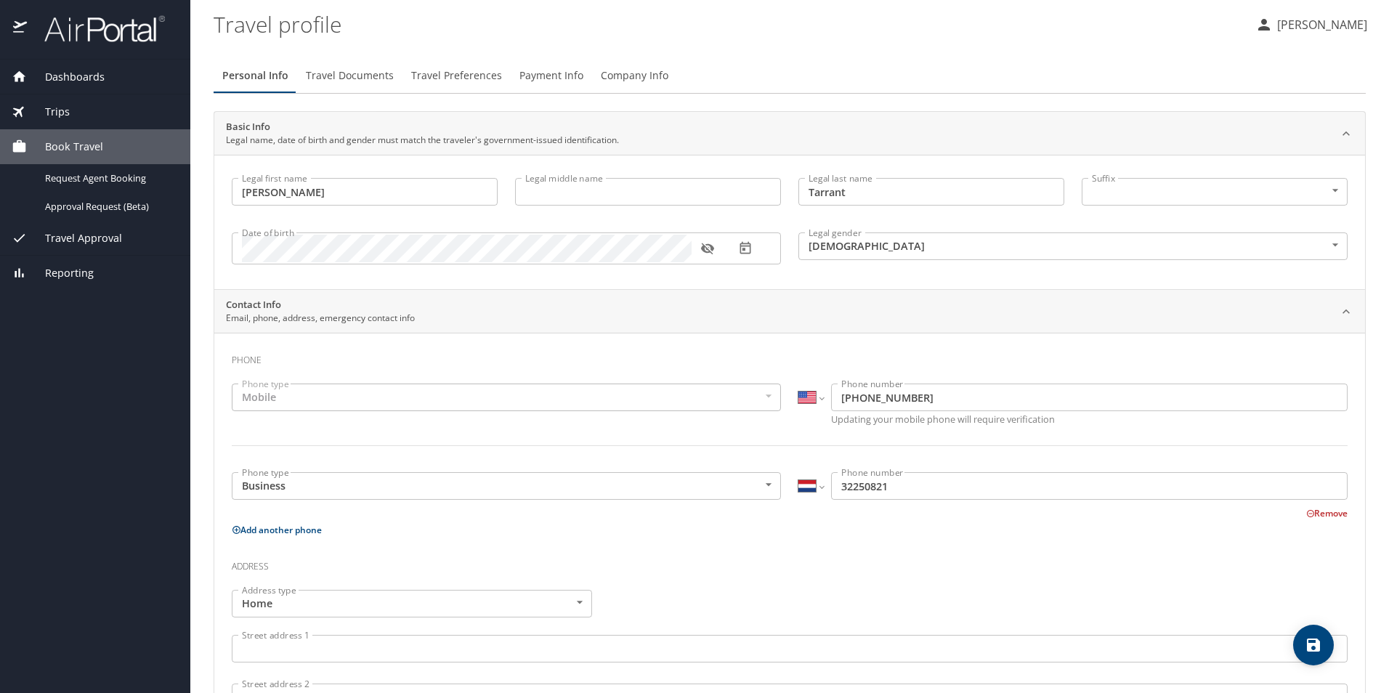
click at [54, 107] on span "Trips" at bounding box center [48, 112] width 43 height 16
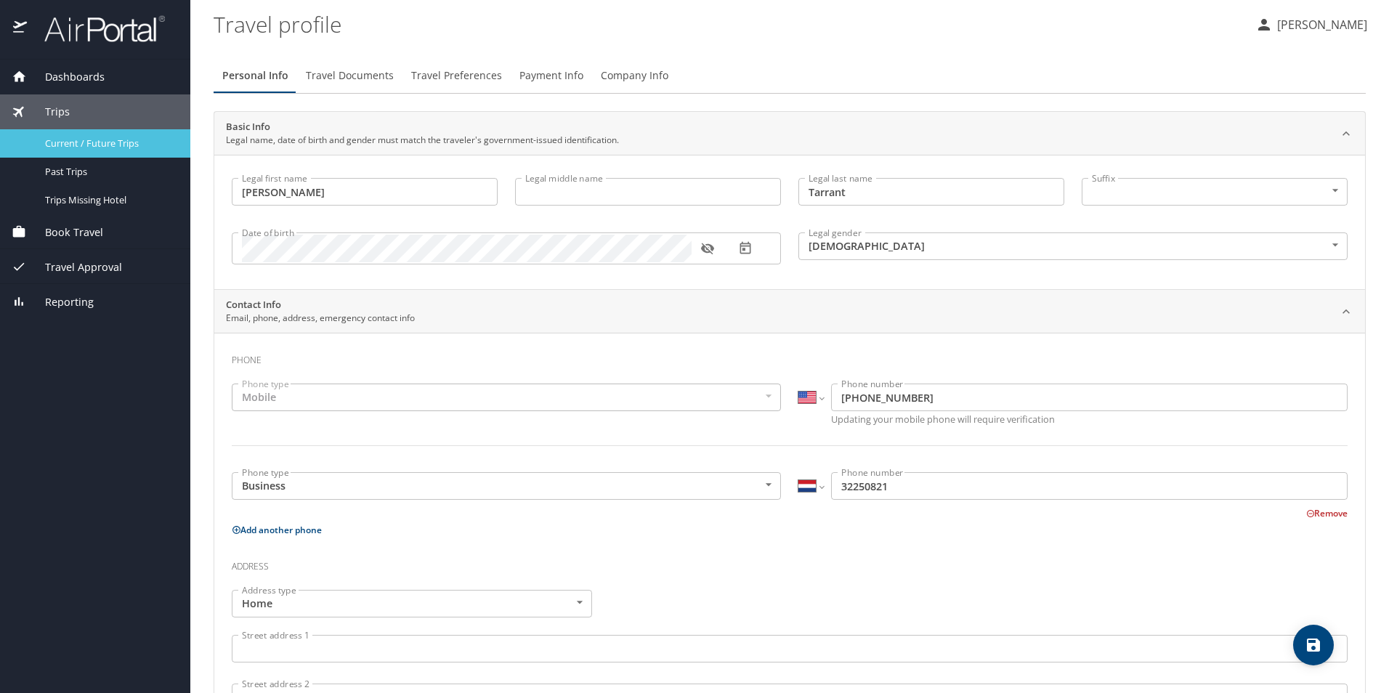
click at [89, 141] on span "Current / Future Trips" at bounding box center [109, 144] width 128 height 14
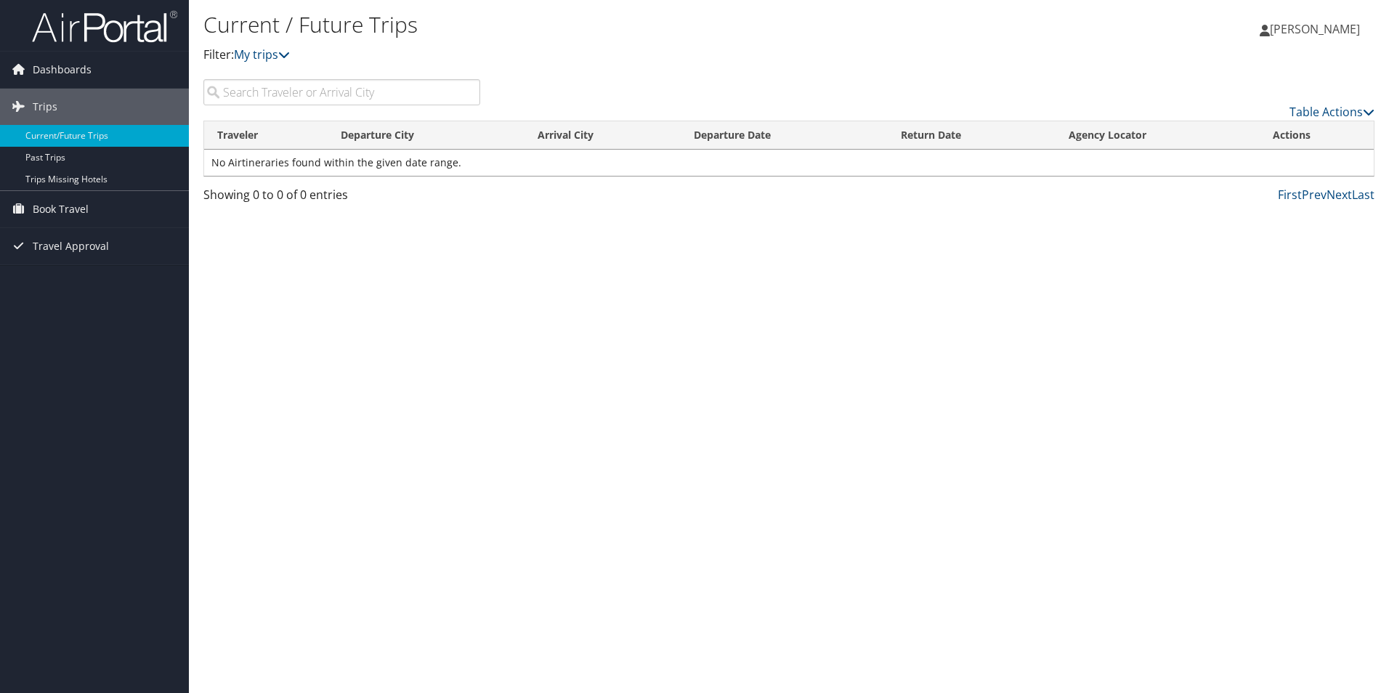
click at [1313, 36] on span "[PERSON_NAME]" at bounding box center [1315, 29] width 90 height 16
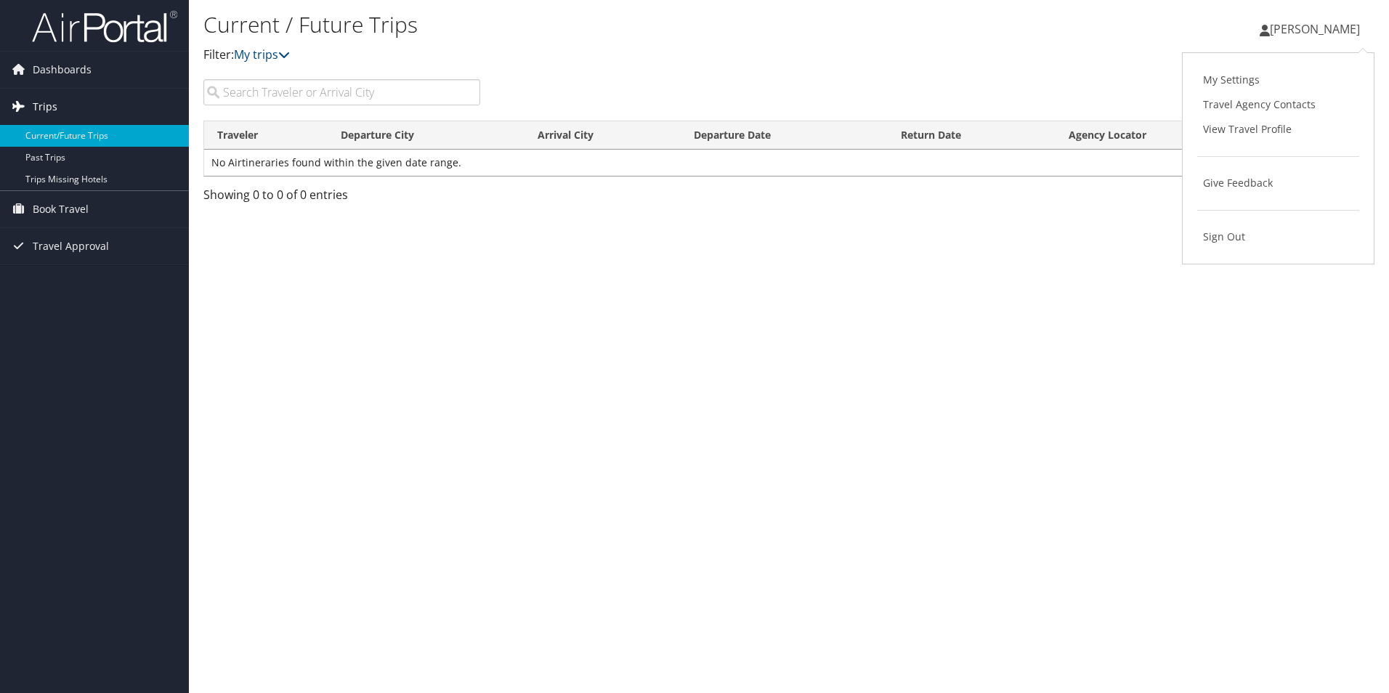
click at [36, 103] on span "Trips" at bounding box center [45, 107] width 25 height 36
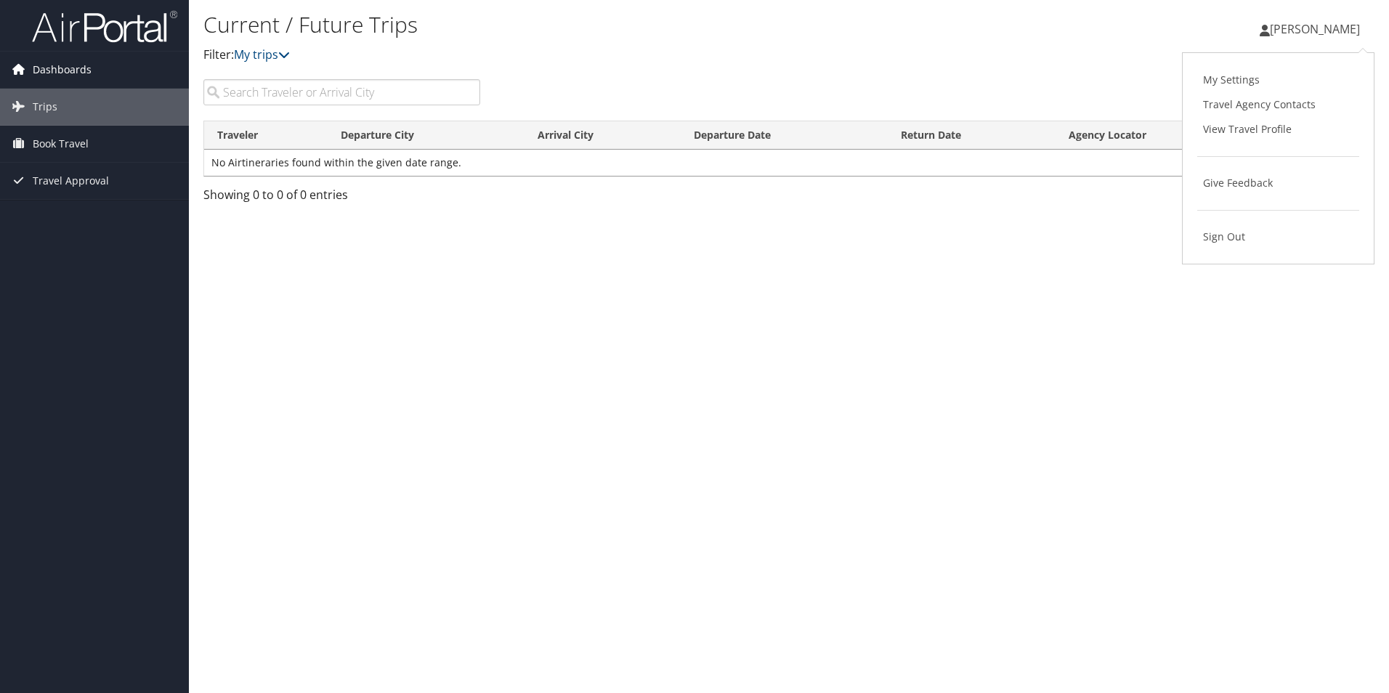
click at [55, 73] on span "Dashboards" at bounding box center [62, 70] width 59 height 36
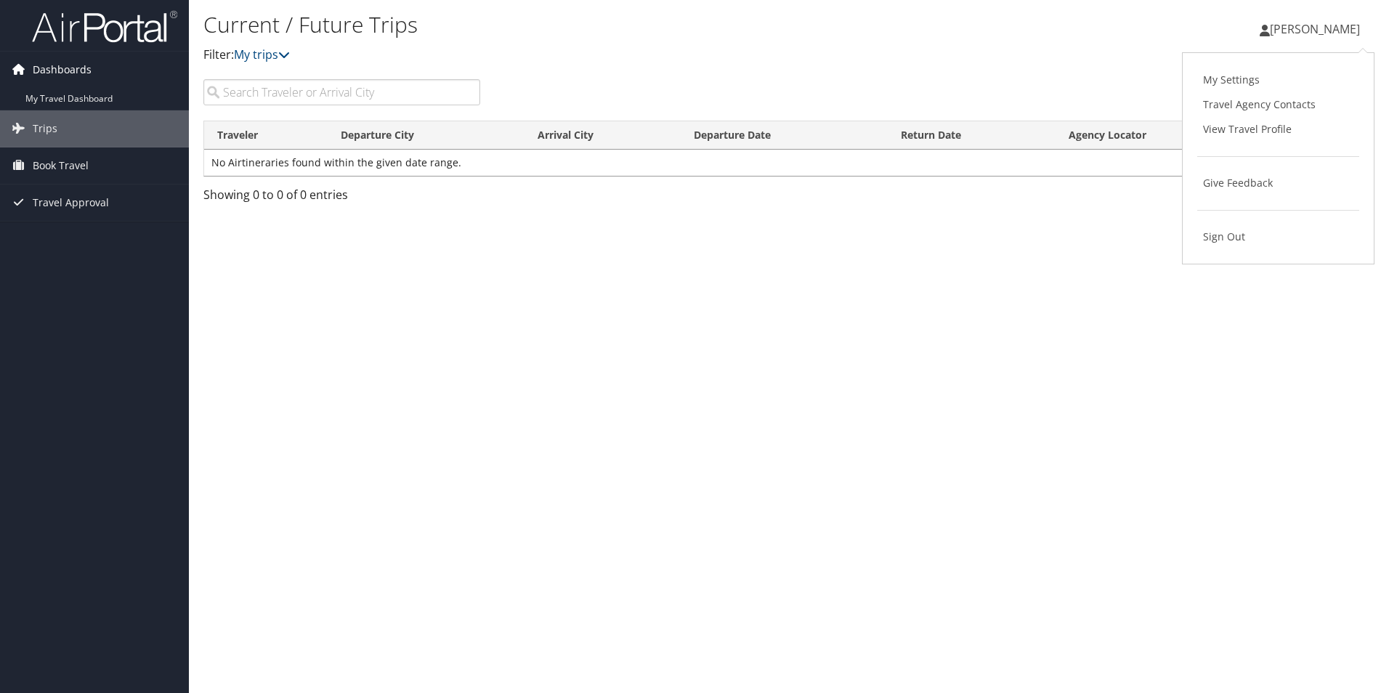
click at [60, 73] on span "Dashboards" at bounding box center [62, 70] width 59 height 36
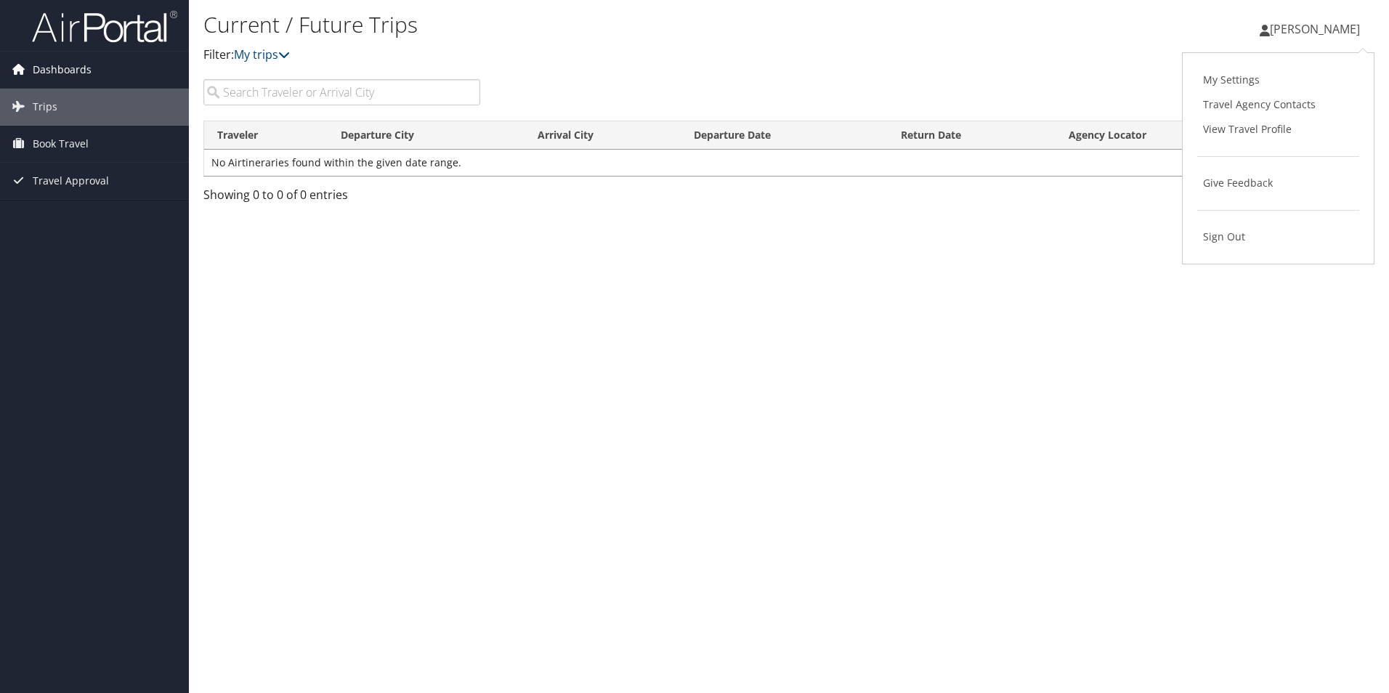
click at [65, 68] on span "Dashboards" at bounding box center [62, 70] width 59 height 36
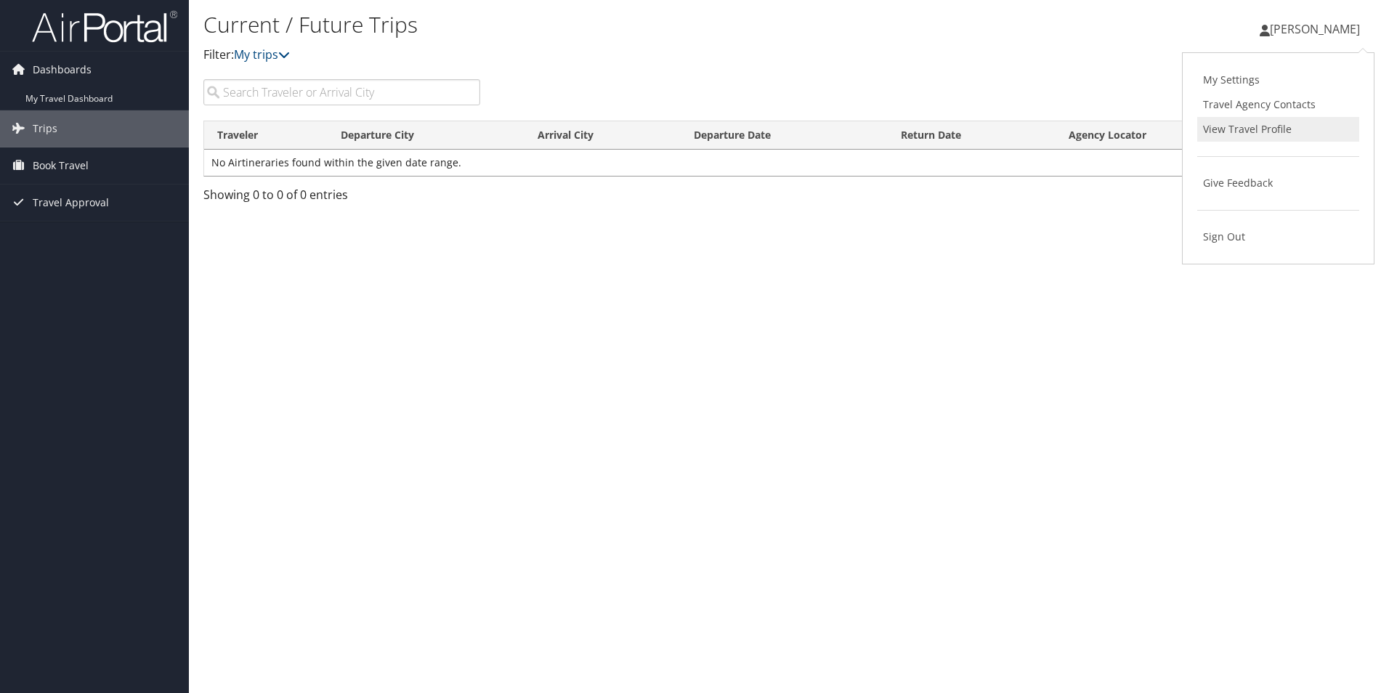
click at [1292, 128] on link "View Travel Profile" at bounding box center [1278, 129] width 162 height 25
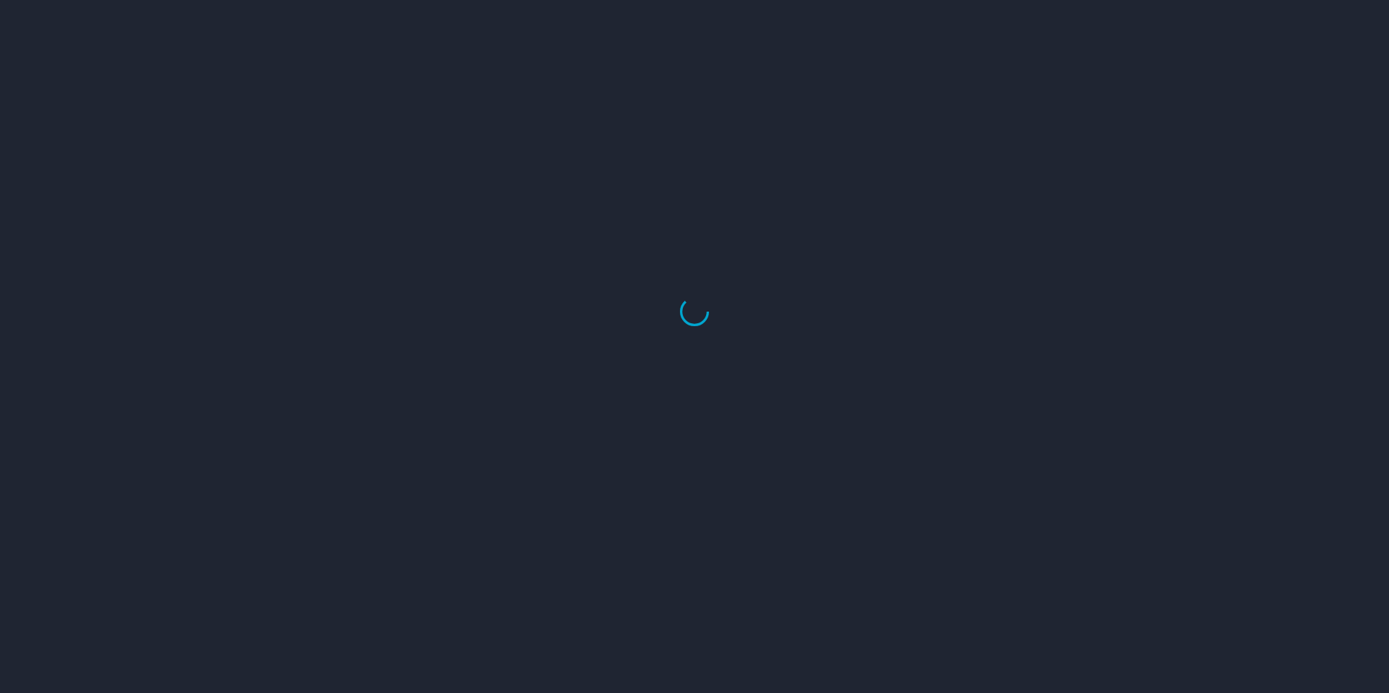
select select "US"
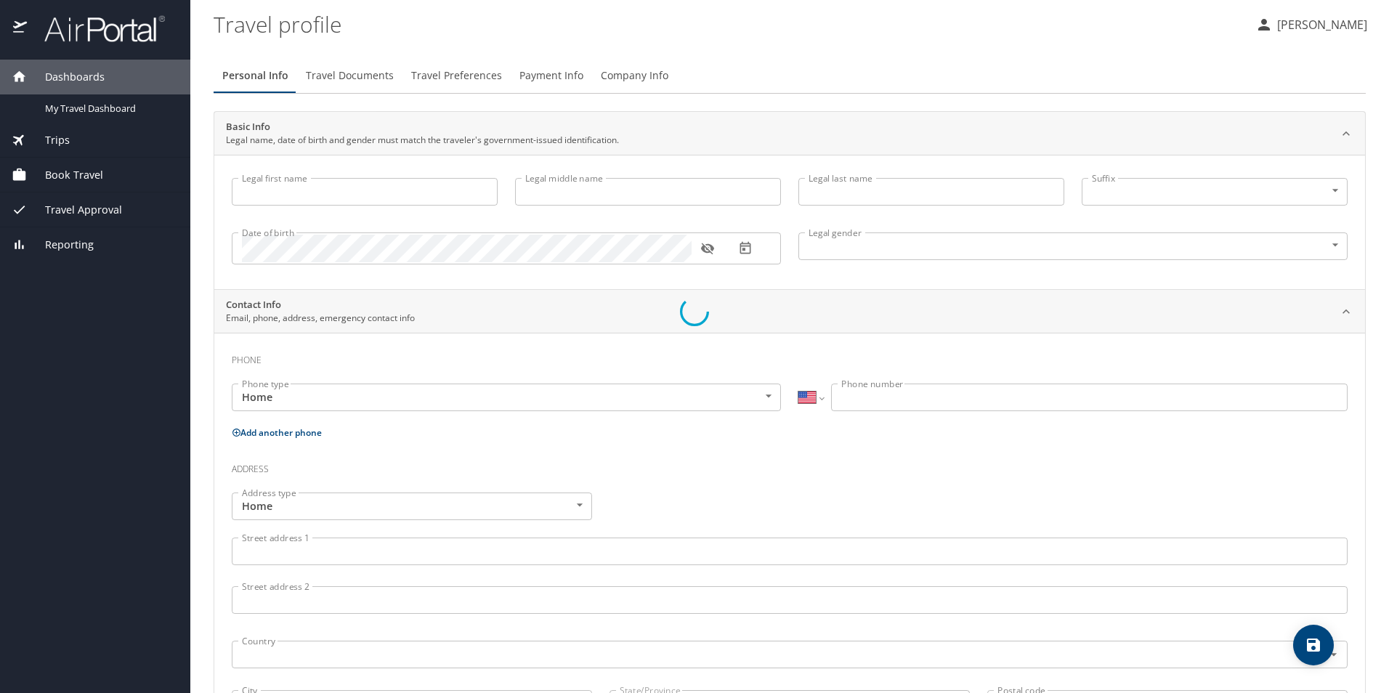
type input "[PERSON_NAME]"
type input "Tarrant"
type input "[DEMOGRAPHIC_DATA]"
select select "US"
select select "NL"
